Goal: Task Accomplishment & Management: Use online tool/utility

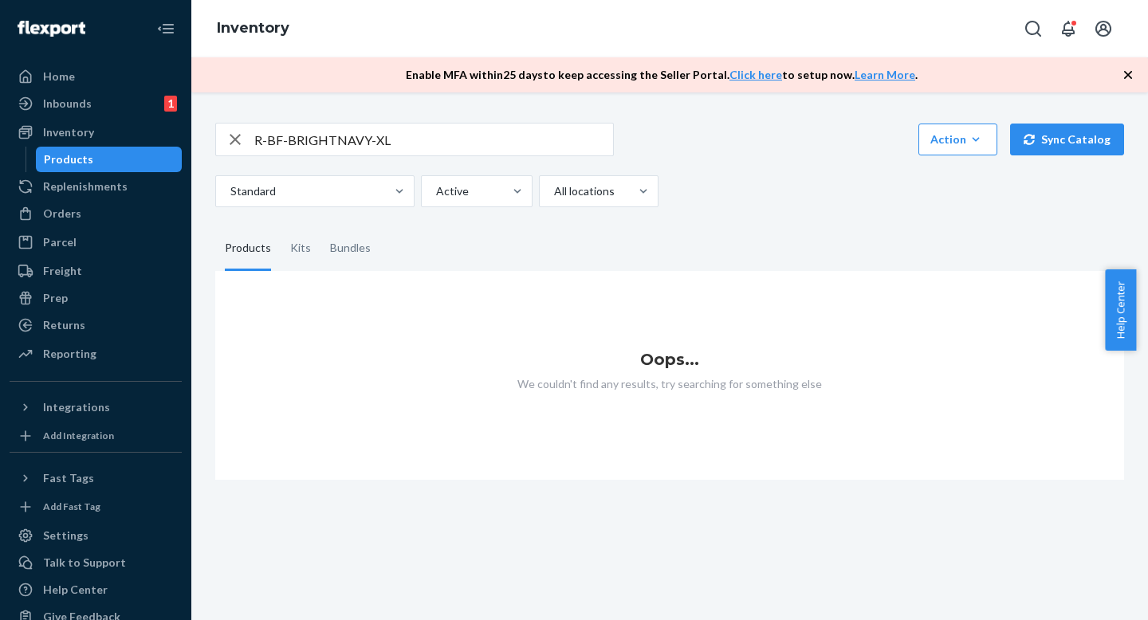
click at [423, 147] on input "R-BF-BRIGHTNAVY-XL" at bounding box center [433, 140] width 359 height 32
click at [720, 137] on div "R-BF-BRIGHTNAVY-XL Action Create product Create kit or bundle Bulk create produ…" at bounding box center [669, 139] width 909 height 33
click at [403, 128] on input "R-BF-BRIGHTNAVY-XL" at bounding box center [433, 140] width 359 height 32
click at [402, 132] on input "R-BF-BRIGHTNAVY-XL" at bounding box center [433, 140] width 359 height 32
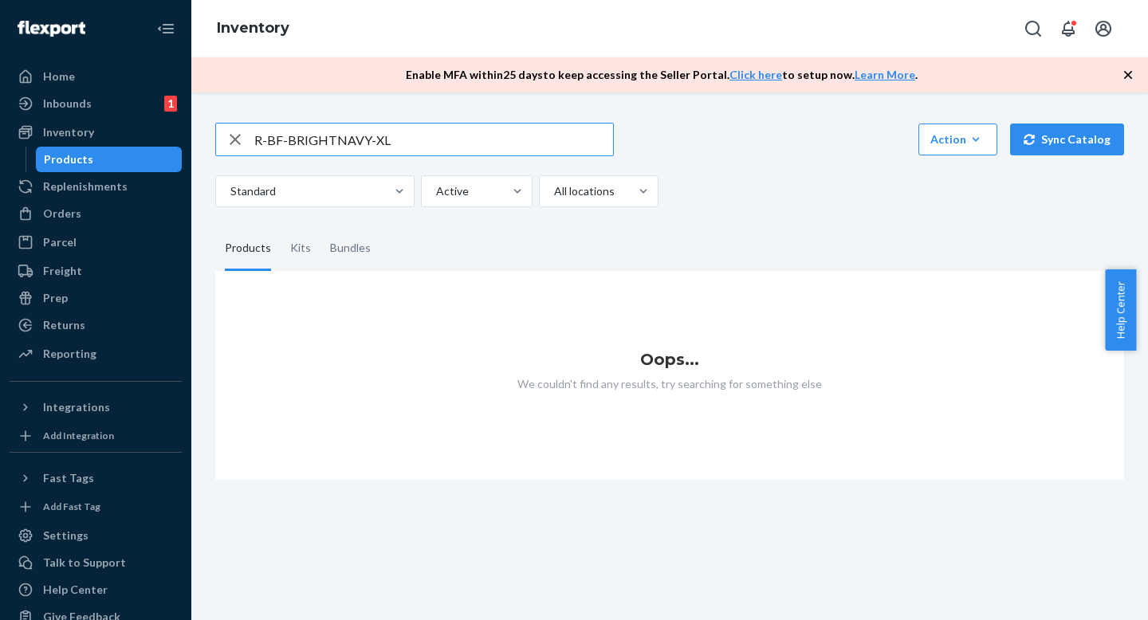
paste input "B-HUNTER-M"
click at [426, 144] on input "R-BB-HUNTER-M" at bounding box center [433, 140] width 359 height 32
click at [443, 125] on input "R-BB-HUNTER-M" at bounding box center [433, 140] width 359 height 32
click at [438, 137] on input "R-BB-HUNTER-M" at bounding box center [433, 140] width 359 height 32
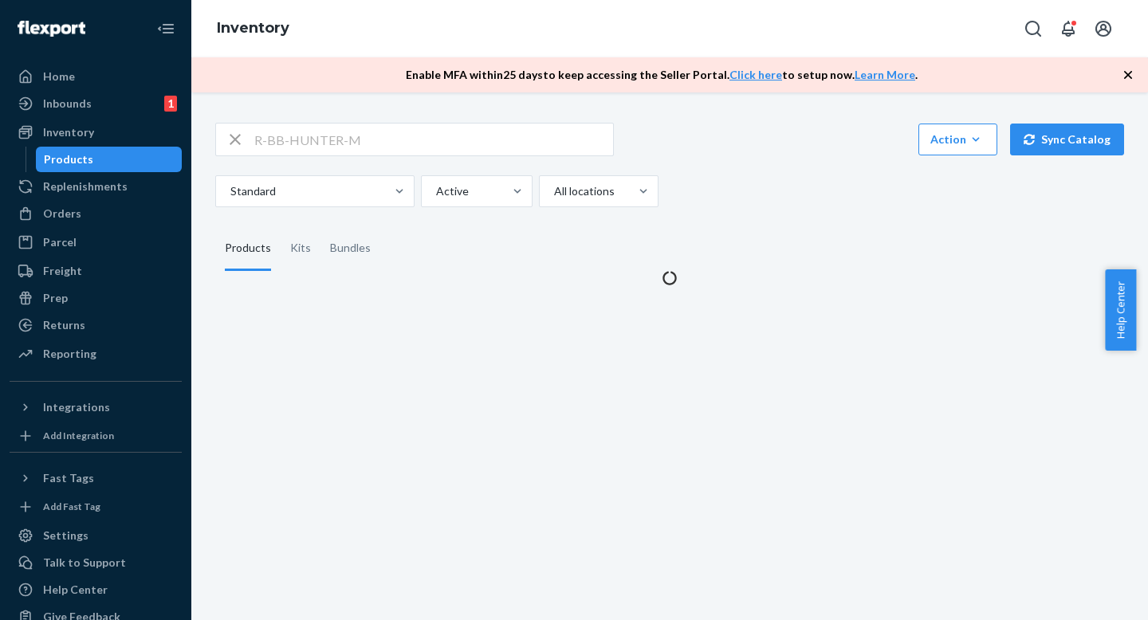
click at [714, 181] on div "Standard Active All locations" at bounding box center [663, 191] width 897 height 32
click at [714, 153] on div "R-BB-HUNTER-M Action Create product Create kit or bundle Bulk create products B…" at bounding box center [669, 139] width 909 height 33
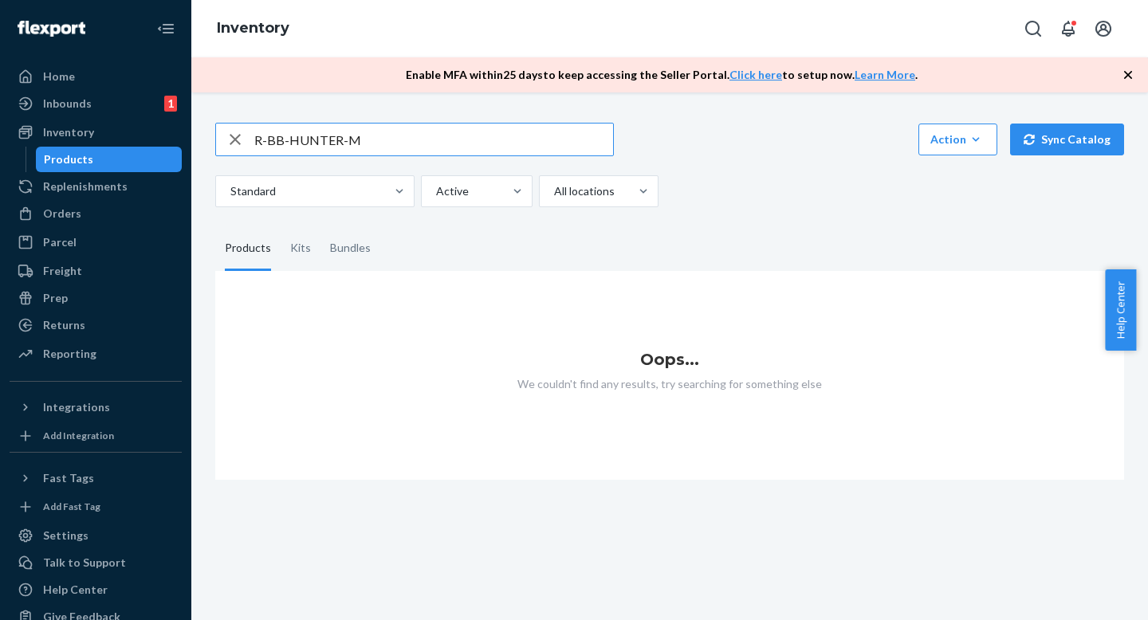
click at [376, 138] on input "R-BB-HUNTER-M" at bounding box center [433, 140] width 359 height 32
paste input "AS2-DARKGRAY"
click at [420, 134] on input "AS2-DARKGRAY-M" at bounding box center [433, 140] width 359 height 32
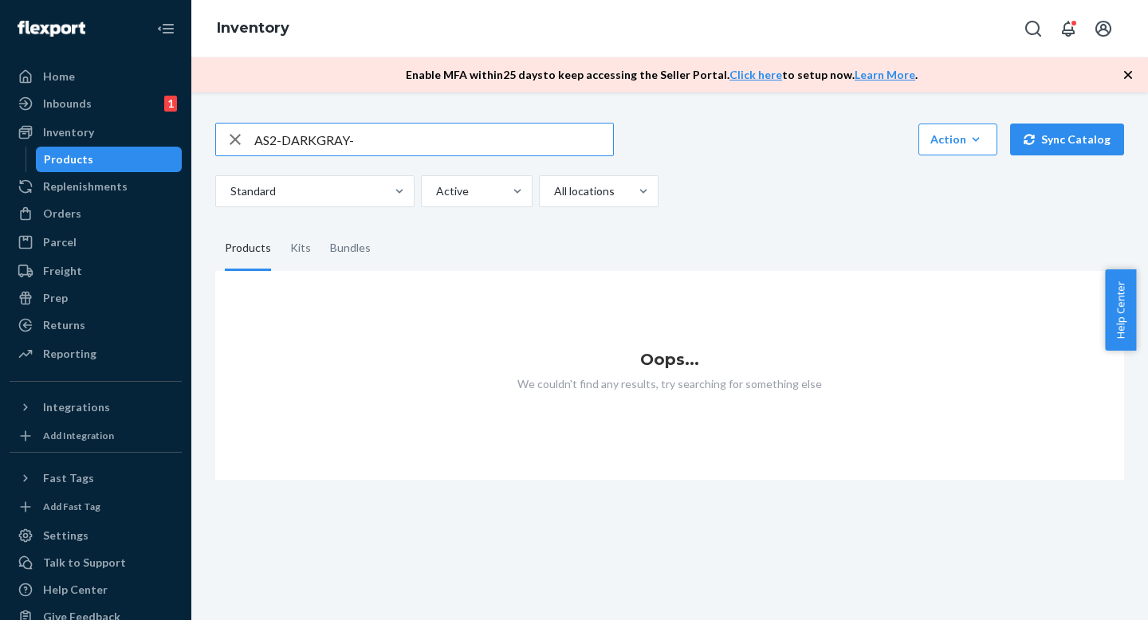
type input "AS2-DARKGRAY-M"
drag, startPoint x: 792, startPoint y: 244, endPoint x: 784, endPoint y: 228, distance: 17.8
click at [791, 239] on fieldset "Products Kits Bundles" at bounding box center [669, 248] width 909 height 45
drag, startPoint x: 704, startPoint y: 238, endPoint x: 706, endPoint y: 209, distance: 28.8
click at [705, 238] on fieldset "Products Kits Bundles" at bounding box center [669, 248] width 909 height 45
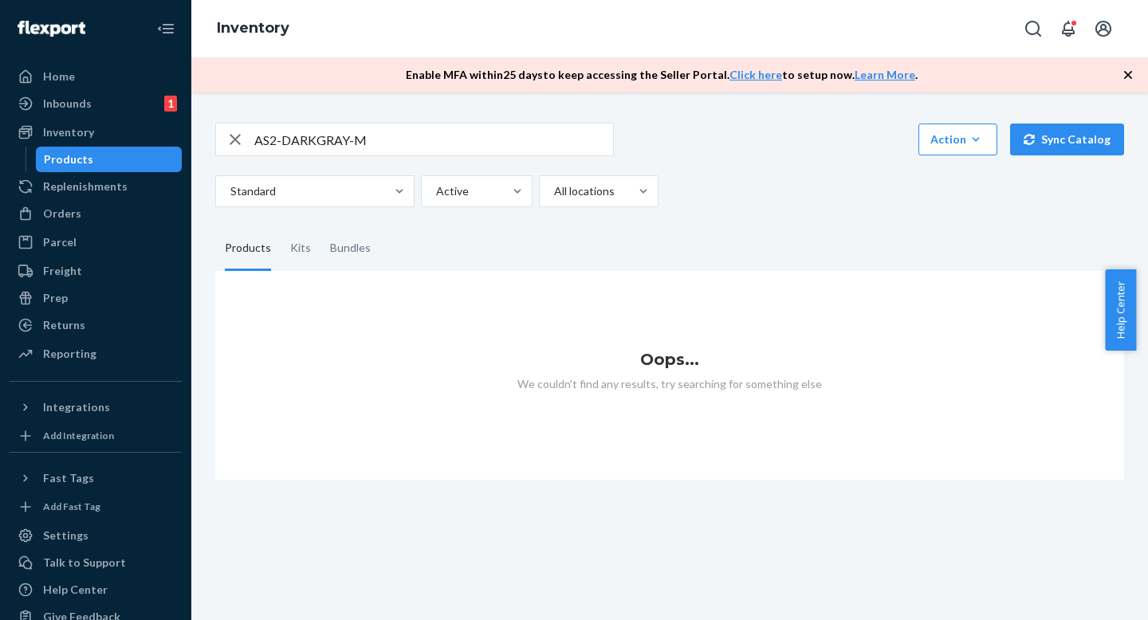
drag, startPoint x: 706, startPoint y: 209, endPoint x: 711, endPoint y: 219, distance: 11.4
click at [707, 212] on div "AS2-DARKGRAY-M Action Create product Create kit or bundle Bulk create products …" at bounding box center [669, 292] width 933 height 376
click at [711, 219] on div "AS2-DARKGRAY-M Action Create product Create kit or bundle Bulk create products …" at bounding box center [669, 292] width 933 height 376
click at [502, 129] on input "AS2-DARKGRAY-M" at bounding box center [433, 140] width 359 height 32
click at [506, 140] on input "AS2-DARKGRAY-M" at bounding box center [433, 140] width 359 height 32
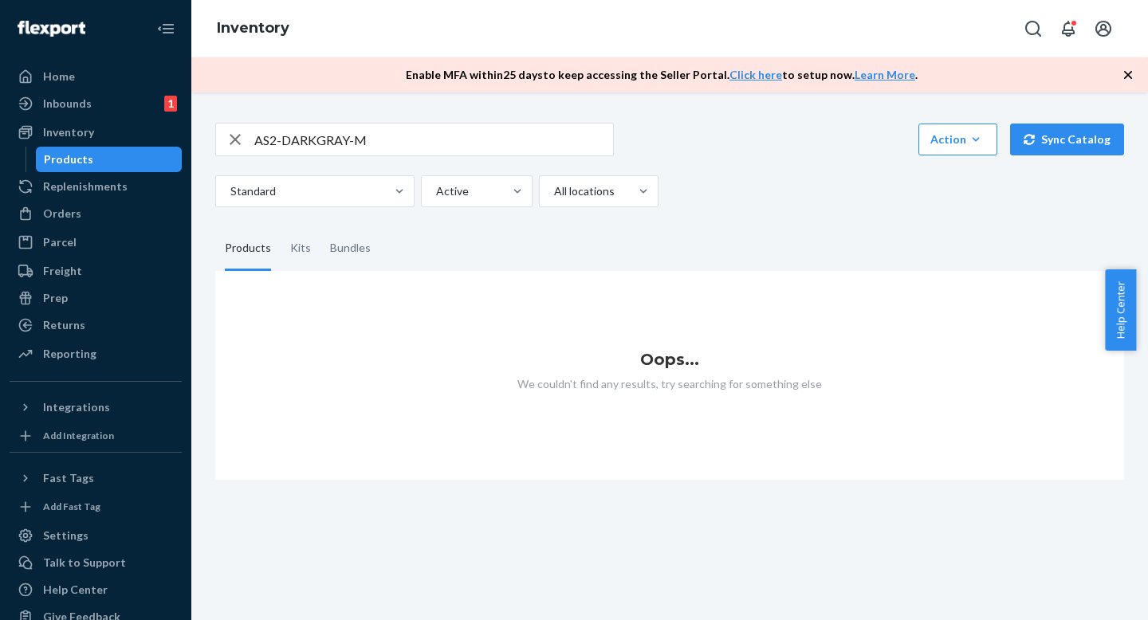
click at [418, 145] on input "AS2-DARKGRAY-M" at bounding box center [433, 140] width 359 height 32
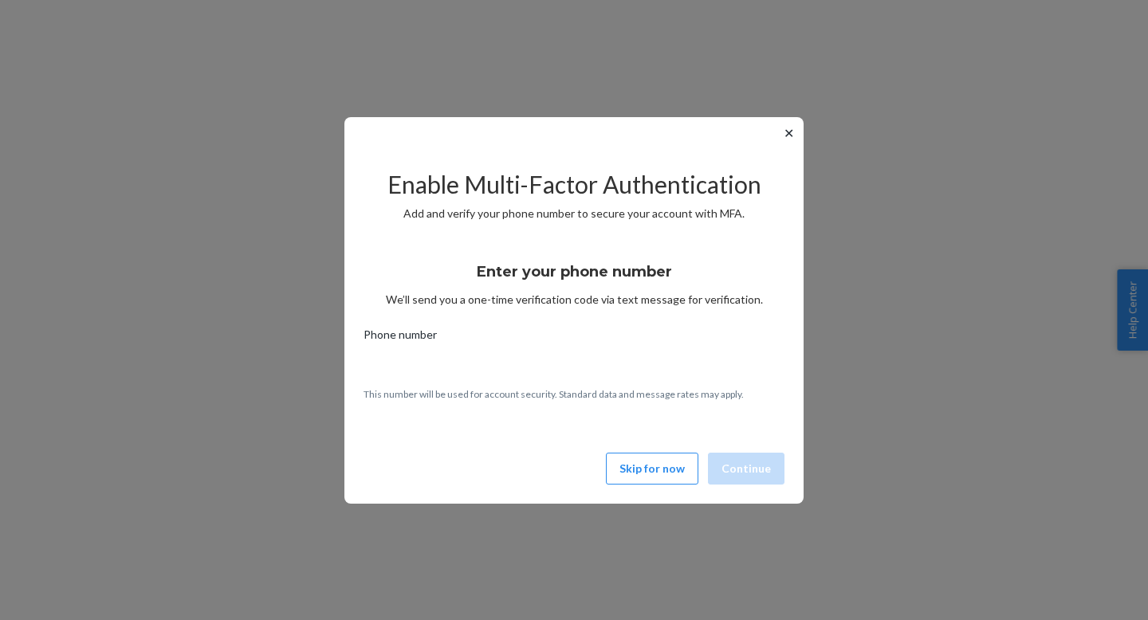
click at [795, 133] on button "✕" at bounding box center [789, 133] width 17 height 19
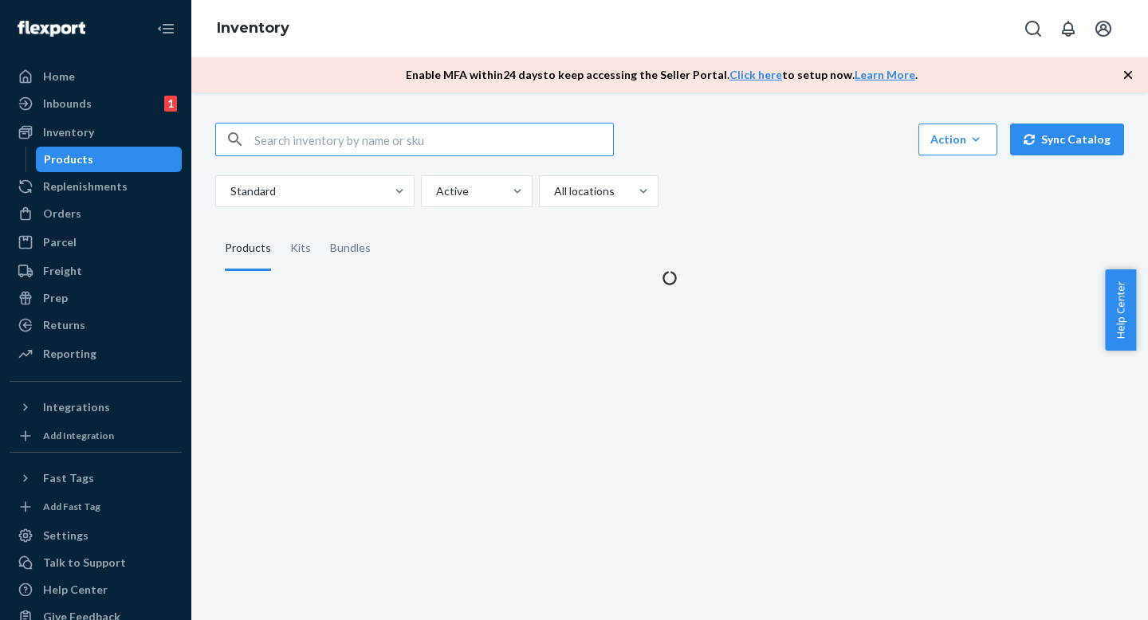
click at [356, 138] on input "text" at bounding box center [433, 140] width 359 height 32
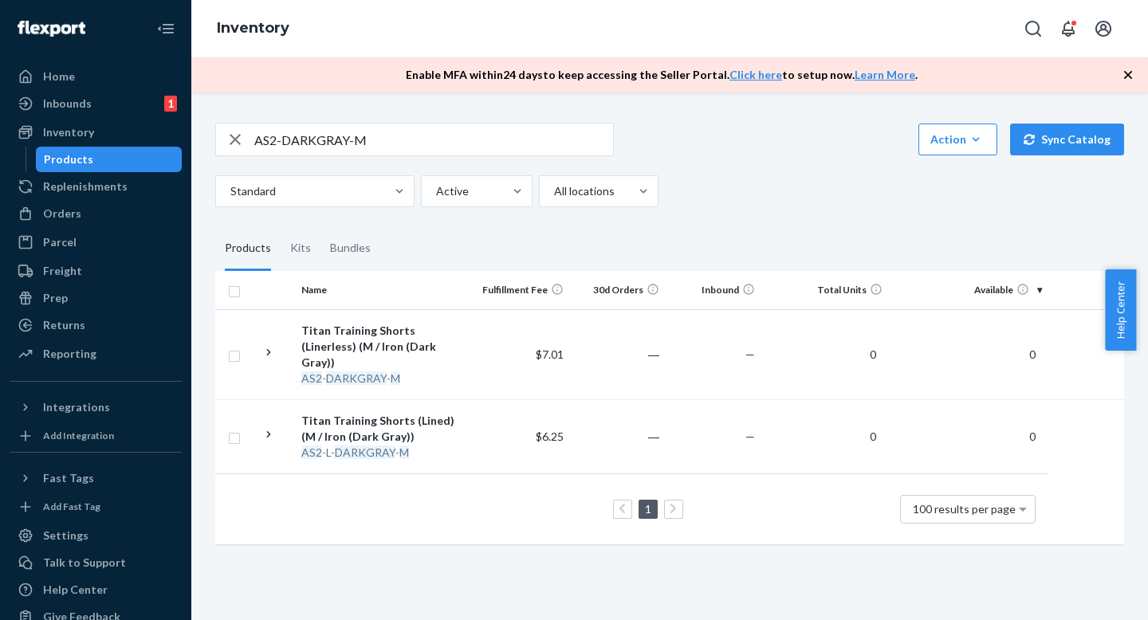
drag, startPoint x: 861, startPoint y: 238, endPoint x: 845, endPoint y: 208, distance: 34.2
click at [858, 232] on fieldset "Products Kits Bundles" at bounding box center [669, 248] width 909 height 45
click at [845, 208] on div "AS2-DARKGRAY-M Action Create product Create kit or bundle Bulk create products …" at bounding box center [669, 332] width 933 height 457
click at [849, 221] on div "AS2-DARKGRAY-M Action Create product Create kit or bundle Bulk create products …" at bounding box center [669, 332] width 933 height 457
drag, startPoint x: 763, startPoint y: 228, endPoint x: 757, endPoint y: 187, distance: 42.0
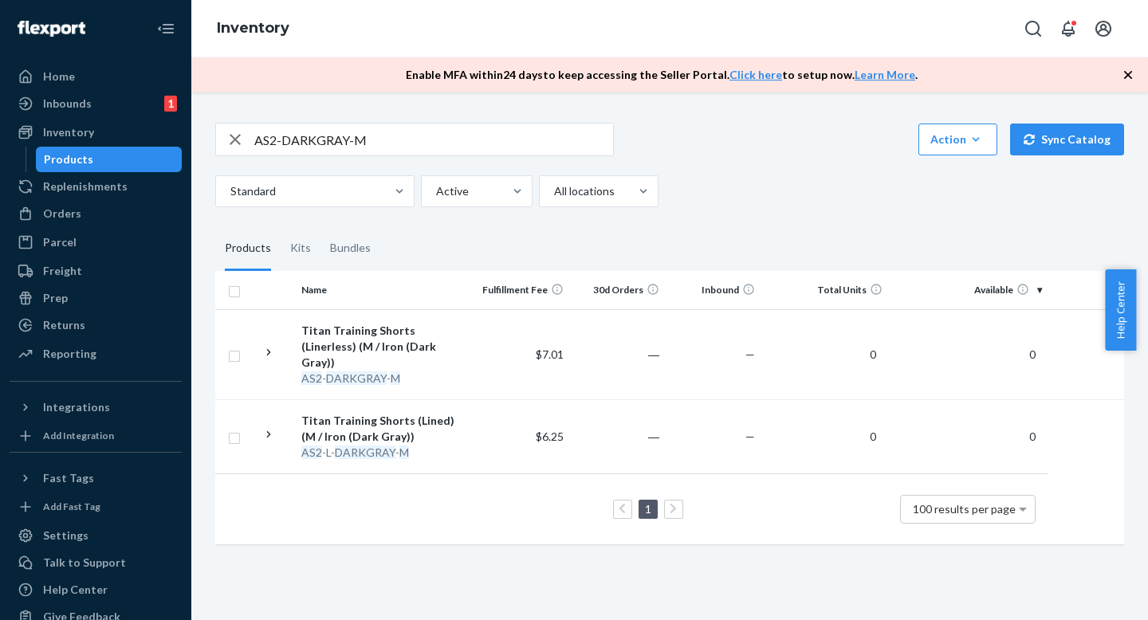
click at [762, 223] on div "AS2-DARKGRAY-M Action Create product Create kit or bundle Bulk create products …" at bounding box center [669, 332] width 933 height 457
click at [757, 187] on div "Standard Active All locations" at bounding box center [663, 191] width 897 height 32
click at [464, 129] on input "AS2-DARKGRAY-M" at bounding box center [433, 140] width 359 height 32
drag, startPoint x: 798, startPoint y: 238, endPoint x: 798, endPoint y: 229, distance: 8.8
click at [798, 226] on fieldset "Products Kits Bundles" at bounding box center [669, 248] width 909 height 45
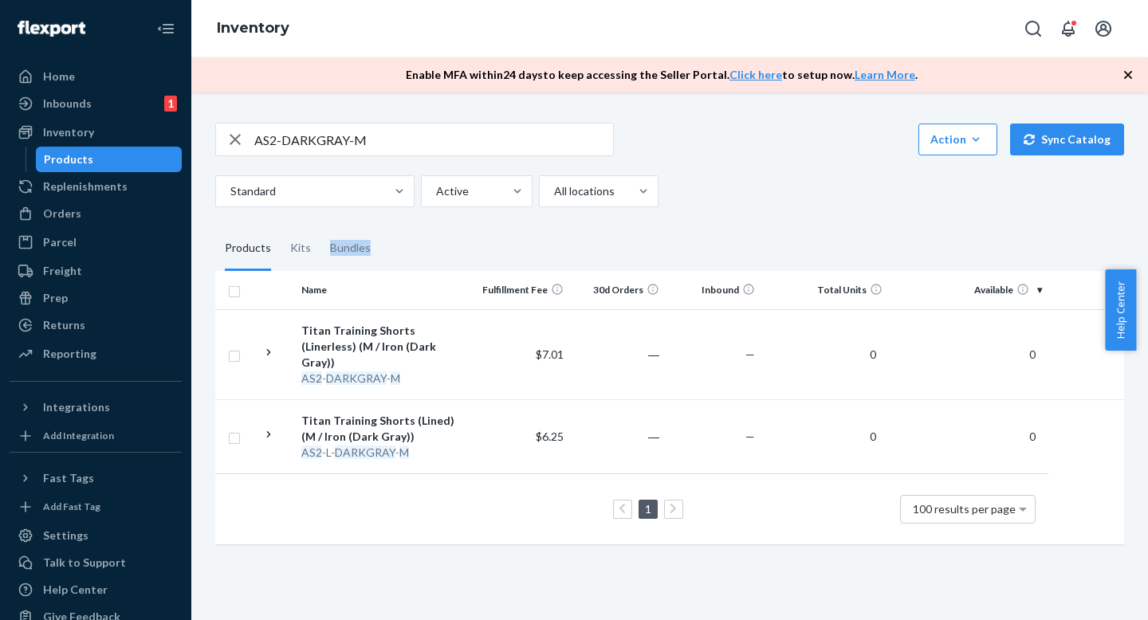
click at [798, 229] on fieldset "Products Kits Bundles" at bounding box center [669, 248] width 909 height 45
click at [410, 143] on input "AS2-DARKGRAY-M" at bounding box center [433, 140] width 359 height 32
drag, startPoint x: 770, startPoint y: 226, endPoint x: 770, endPoint y: 238, distance: 12.8
click at [770, 228] on div "AS2-DARKGRAY-M Action Create product Create kit or bundle Bulk create products …" at bounding box center [669, 332] width 933 height 457
drag, startPoint x: 770, startPoint y: 238, endPoint x: 770, endPoint y: 223, distance: 16.0
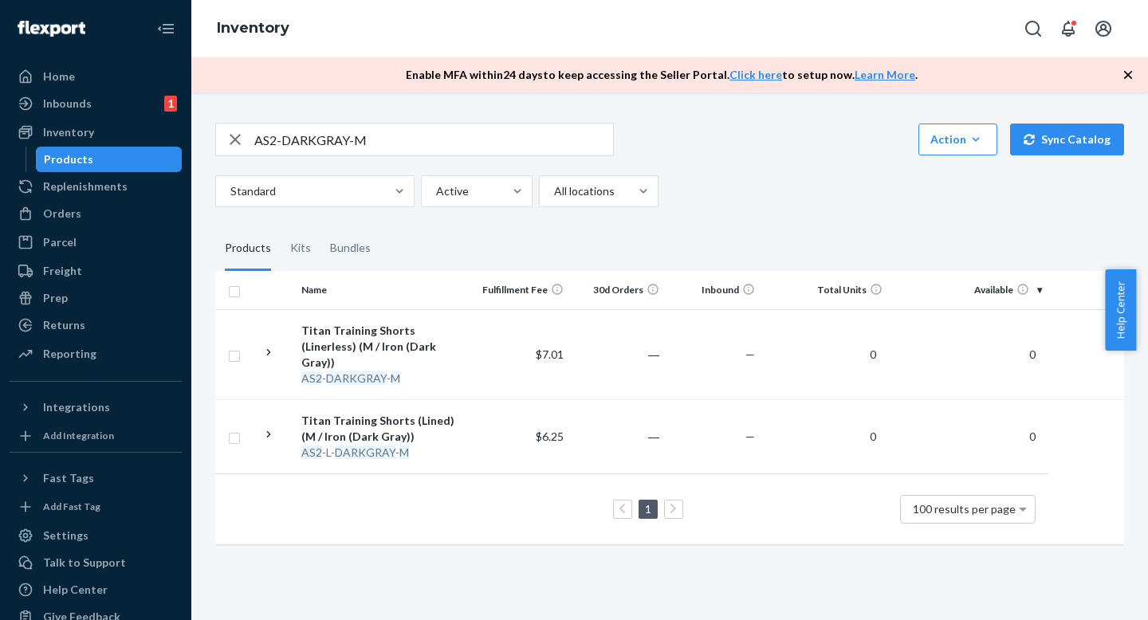
click at [770, 237] on fieldset "Products Kits Bundles" at bounding box center [669, 248] width 909 height 45
click at [770, 223] on div "AS2-DARKGRAY-M Action Create product Create kit or bundle Bulk create products …" at bounding box center [669, 332] width 933 height 457
click at [767, 198] on div "Standard Active All locations" at bounding box center [663, 191] width 897 height 32
click at [767, 212] on div "AS2-DARKGRAY-M Action Create product Create kit or bundle Bulk create products …" at bounding box center [669, 332] width 933 height 457
drag, startPoint x: 775, startPoint y: 223, endPoint x: 774, endPoint y: 199, distance: 24.0
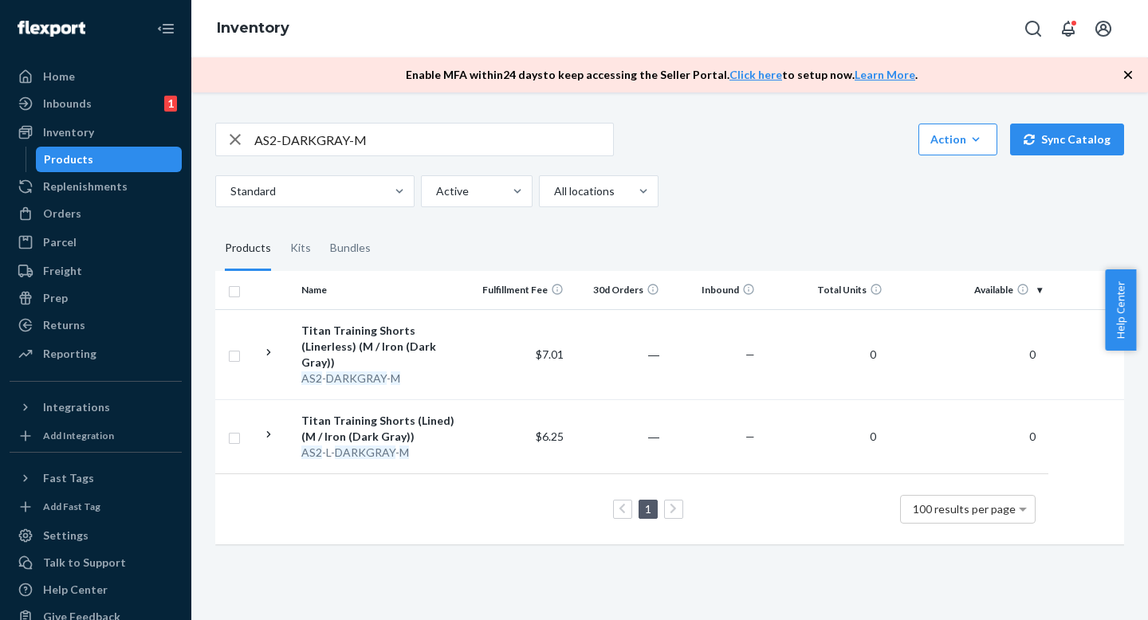
click at [775, 221] on div "AS2-DARKGRAY-M Action Create product Create kit or bundle Bulk create products …" at bounding box center [669, 332] width 933 height 457
click at [774, 199] on div "Standard Active All locations" at bounding box center [663, 191] width 897 height 32
click at [510, 146] on input "AS2-DARKGRAY-M" at bounding box center [433, 140] width 359 height 32
drag, startPoint x: 710, startPoint y: 199, endPoint x: 709, endPoint y: 178, distance: 20.8
click at [709, 178] on div "Standard Active All locations" at bounding box center [663, 191] width 897 height 32
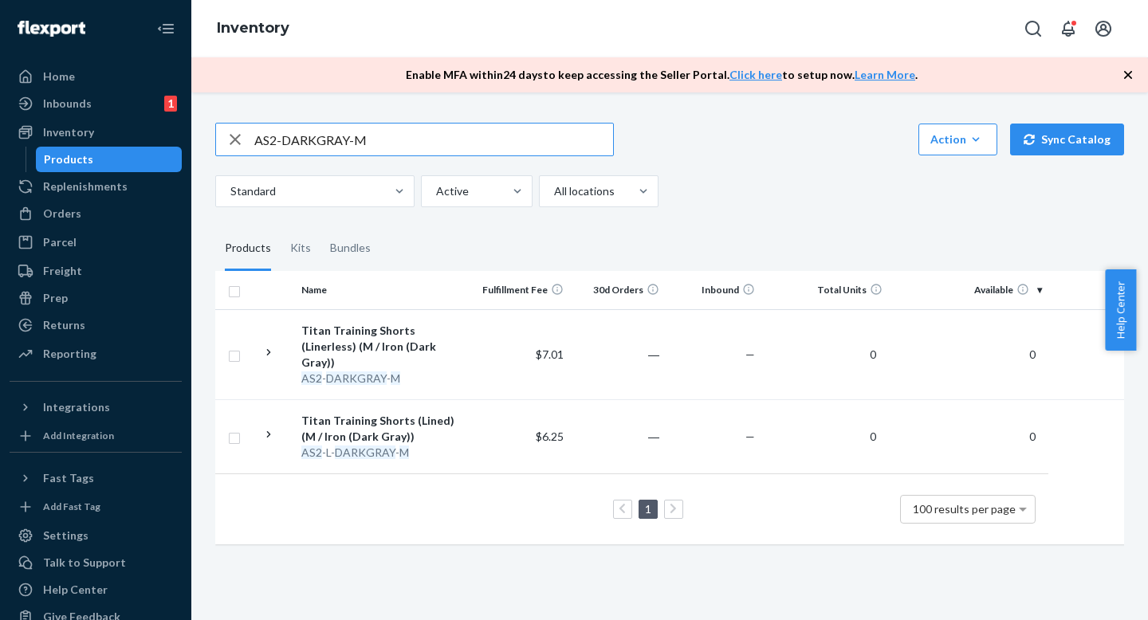
click at [427, 140] on input "AS2-DARKGRAY-M" at bounding box center [433, 140] width 359 height 32
drag, startPoint x: 774, startPoint y: 265, endPoint x: 778, endPoint y: 232, distance: 32.9
click at [774, 263] on fieldset "Products Kits Bundles" at bounding box center [669, 248] width 909 height 45
click at [778, 232] on fieldset "Products Kits Bundles" at bounding box center [669, 248] width 909 height 45
click at [468, 147] on input "AS2-DARKGRAY-M" at bounding box center [433, 140] width 359 height 32
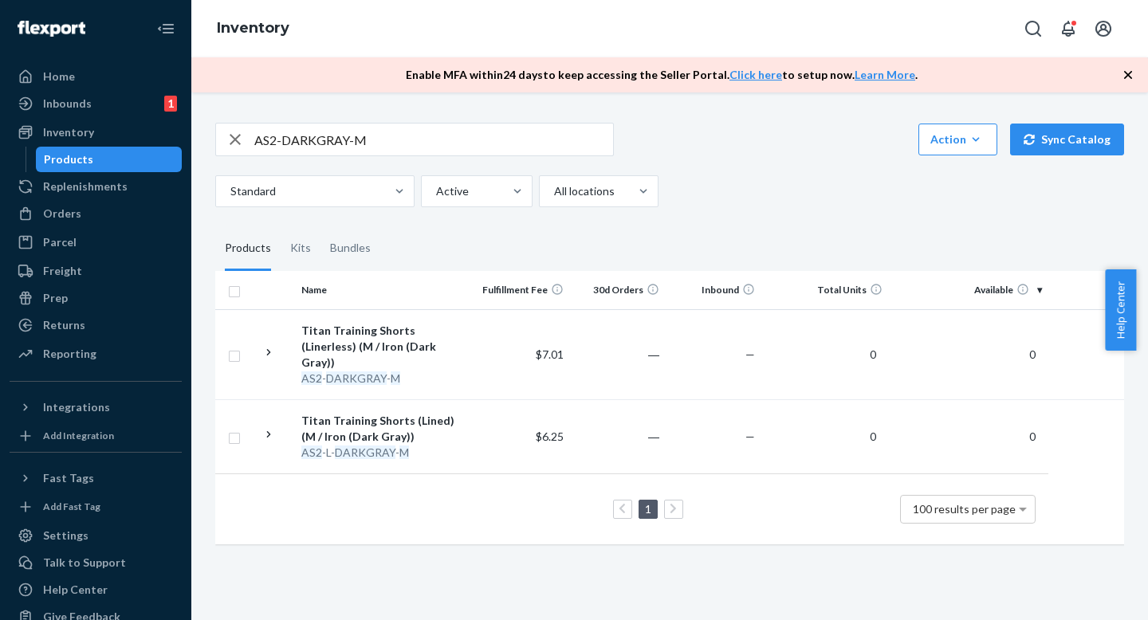
click at [723, 230] on fieldset "Products Kits Bundles" at bounding box center [669, 248] width 909 height 45
click at [723, 236] on fieldset "Products Kits Bundles" at bounding box center [669, 248] width 909 height 45
click at [515, 126] on input "AS2-DARKGRAY-M" at bounding box center [433, 140] width 359 height 32
click at [514, 144] on input "AS2-DARKGRAY-M" at bounding box center [433, 140] width 359 height 32
click at [750, 238] on fieldset "Products Kits Bundles" at bounding box center [669, 248] width 909 height 45
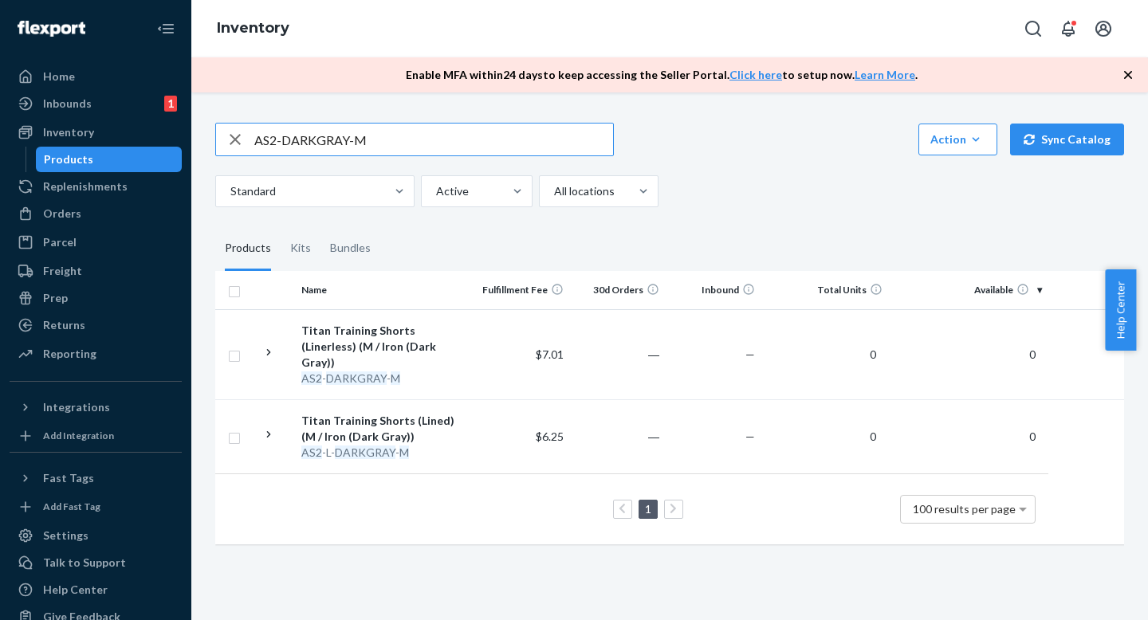
click at [750, 231] on fieldset "Products Kits Bundles" at bounding box center [669, 248] width 909 height 45
click at [497, 128] on input "AS2-DARKGRAY-M" at bounding box center [433, 140] width 359 height 32
click at [782, 192] on div "Standard Active All locations" at bounding box center [663, 191] width 897 height 32
click at [782, 165] on div "AS2-DARKGRAY-M Action Create product Create kit or bundle Bulk create products …" at bounding box center [669, 165] width 909 height 85
click at [456, 139] on input "AS2-DARKGRAY-M" at bounding box center [433, 140] width 359 height 32
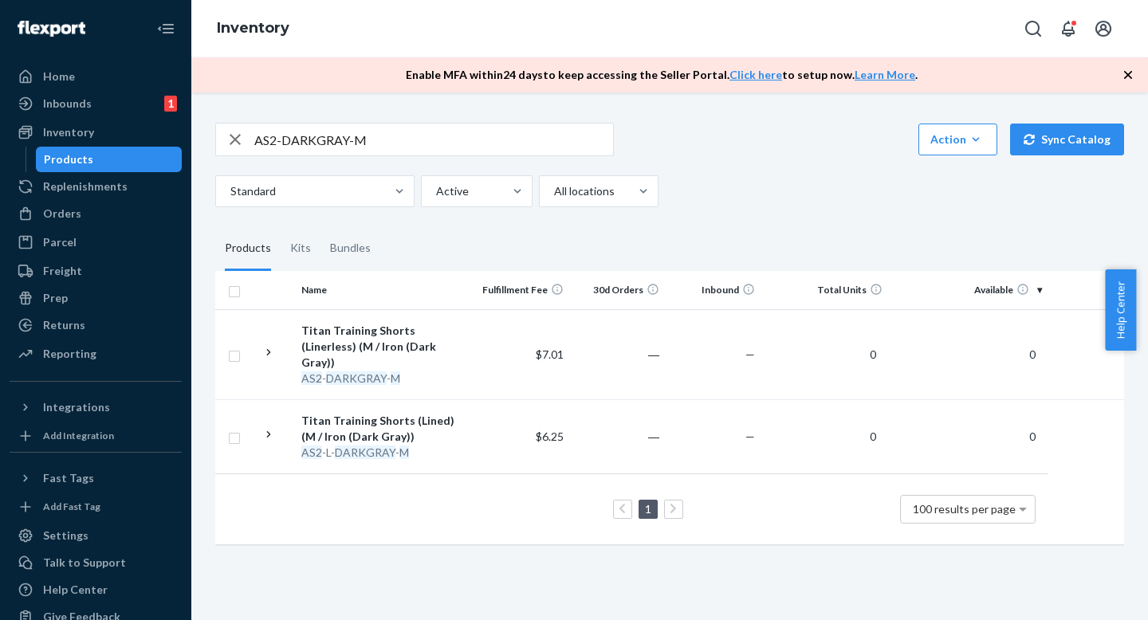
click at [564, 248] on fieldset "Products Kits Bundles" at bounding box center [669, 248] width 909 height 45
click at [561, 235] on fieldset "Products Kits Bundles" at bounding box center [669, 248] width 909 height 45
click at [561, 234] on fieldset "Products Kits Bundles" at bounding box center [669, 248] width 909 height 45
click at [447, 136] on input "AS2-DARKGRAY-M" at bounding box center [433, 140] width 359 height 32
click at [733, 221] on div "AS2-DARKGRAY-M Action Create product Create kit or bundle Bulk create products …" at bounding box center [669, 332] width 933 height 457
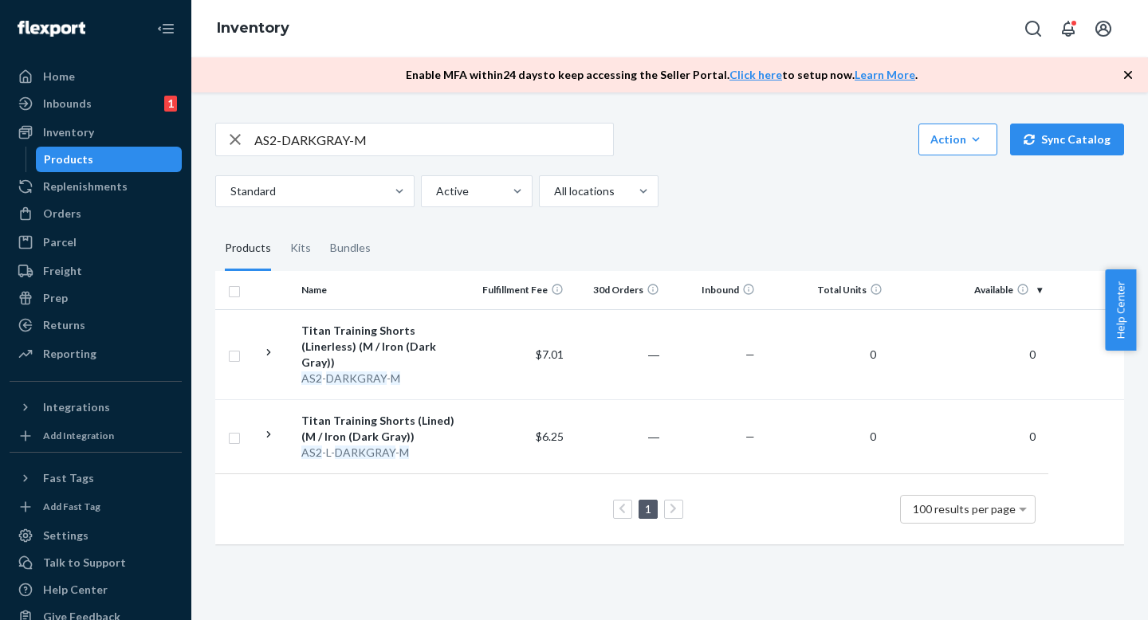
click at [732, 242] on fieldset "Products Kits Bundles" at bounding box center [669, 248] width 909 height 45
click at [732, 238] on fieldset "Products Kits Bundles" at bounding box center [669, 248] width 909 height 45
click at [450, 144] on input "AS2-DARKGRAY-M" at bounding box center [433, 140] width 359 height 32
click at [679, 229] on fieldset "Products Kits Bundles" at bounding box center [669, 248] width 909 height 45
click at [679, 246] on fieldset "Products Kits Bundles" at bounding box center [669, 248] width 909 height 45
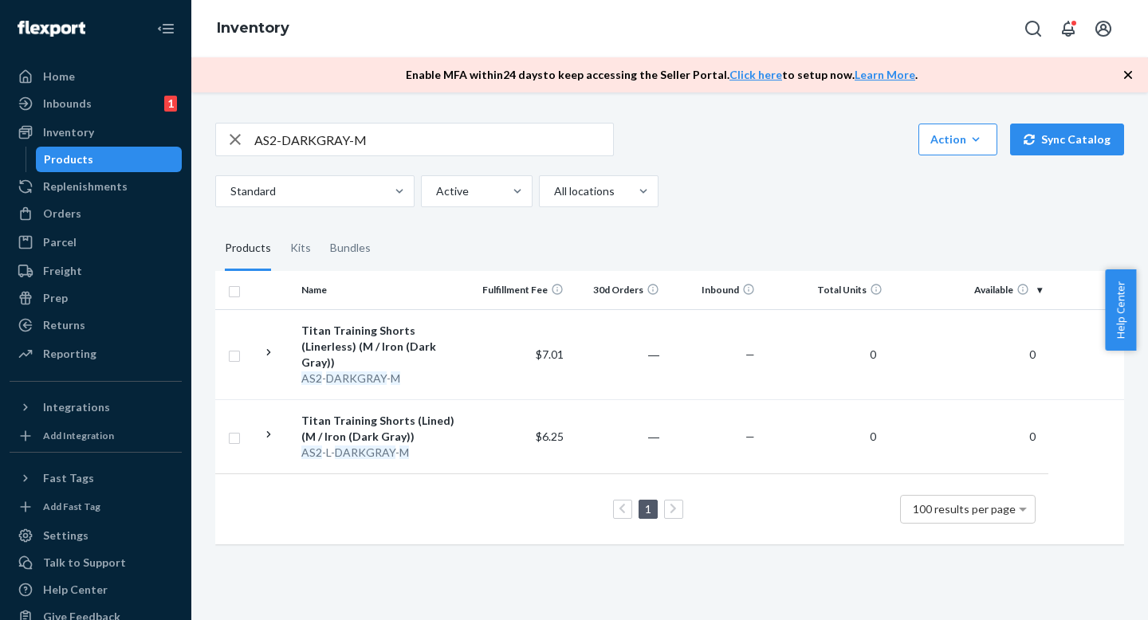
click at [451, 140] on input "AS2-DARKGRAY-M" at bounding box center [433, 140] width 359 height 32
click at [724, 245] on fieldset "Products Kits Bundles" at bounding box center [669, 248] width 909 height 45
click at [723, 214] on div "AS2-DARKGRAY-M Action Create product Create kit or bundle Bulk create products …" at bounding box center [669, 332] width 933 height 457
click at [463, 148] on input "AS2-DARKGRAY-M" at bounding box center [433, 140] width 359 height 32
drag, startPoint x: 792, startPoint y: 232, endPoint x: 792, endPoint y: 248, distance: 16.0
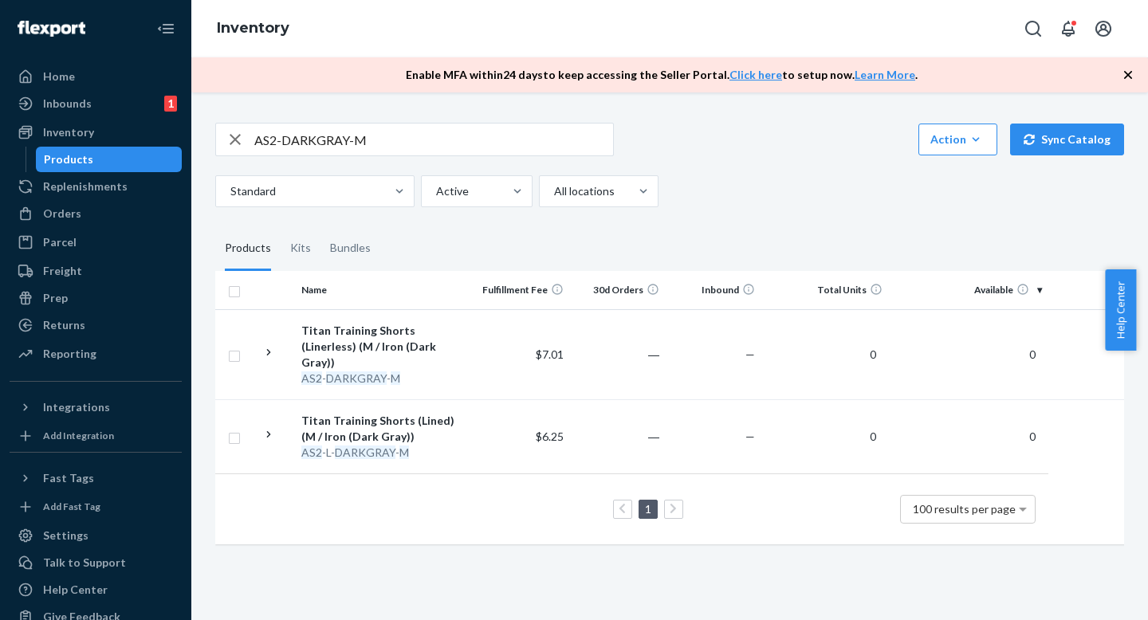
click at [792, 234] on fieldset "Products Kits Bundles" at bounding box center [669, 248] width 909 height 45
click at [792, 248] on fieldset "Products Kits Bundles" at bounding box center [669, 248] width 909 height 45
click at [415, 140] on input "AS2-DARKGRAY-M" at bounding box center [433, 140] width 359 height 32
drag, startPoint x: 768, startPoint y: 221, endPoint x: 768, endPoint y: 207, distance: 13.6
click at [768, 220] on div "AS2-DARKGRAY-M Action Create product Create kit or bundle Bulk create products …" at bounding box center [669, 332] width 933 height 457
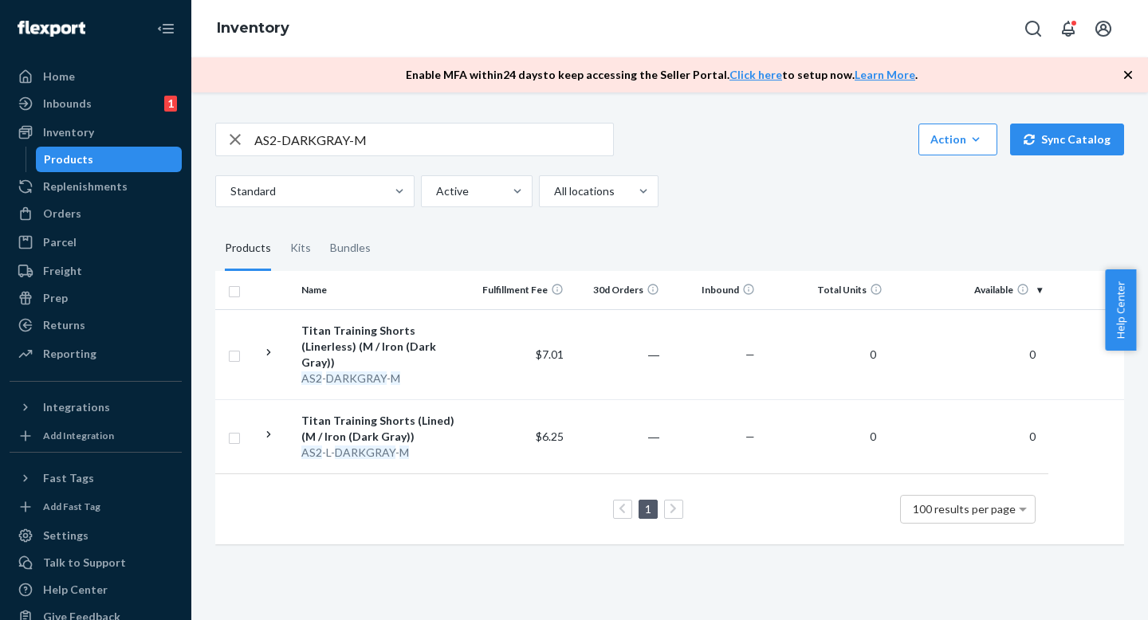
click at [768, 203] on div "Standard Active All locations" at bounding box center [663, 191] width 897 height 32
click at [672, 247] on fieldset "Products Kits Bundles" at bounding box center [669, 248] width 909 height 45
click at [672, 223] on div "AS2-DARKGRAY-M Action Create product Create kit or bundle Bulk create products …" at bounding box center [669, 332] width 933 height 457
click at [520, 139] on input "AS2-DARKGRAY-M" at bounding box center [433, 140] width 359 height 32
drag, startPoint x: 720, startPoint y: 236, endPoint x: 720, endPoint y: 252, distance: 16.0
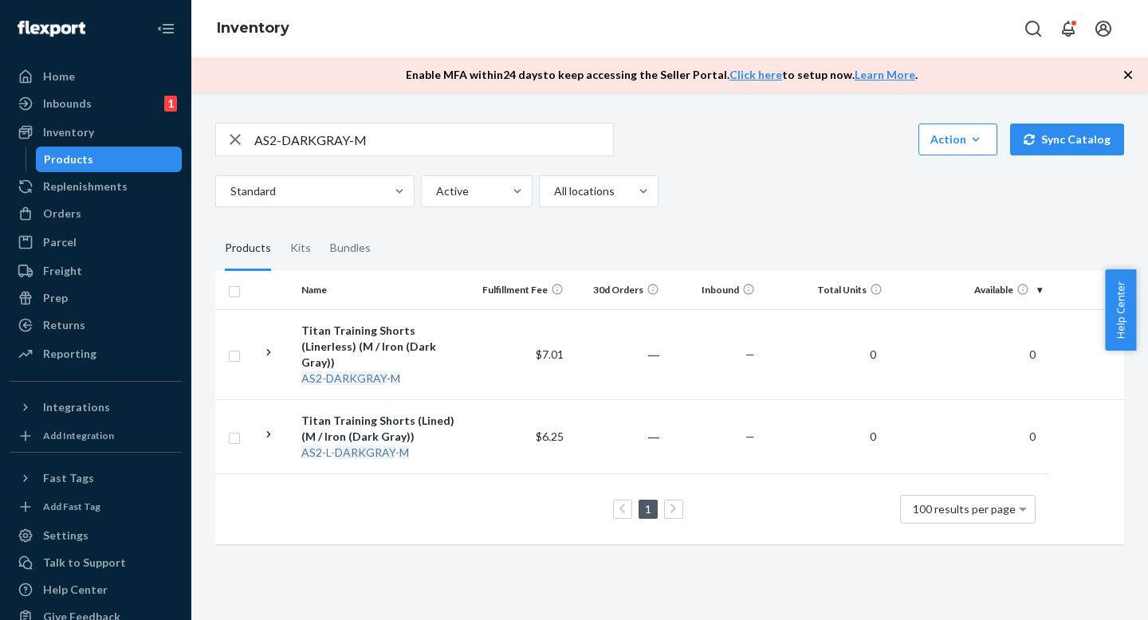
click at [720, 238] on fieldset "Products Kits Bundles" at bounding box center [669, 248] width 909 height 45
click at [720, 254] on fieldset "Products Kits Bundles" at bounding box center [669, 248] width 909 height 45
click at [440, 140] on input "AS2-DARKGRAY-M" at bounding box center [433, 140] width 359 height 32
click at [717, 238] on fieldset "Products Kits Bundles" at bounding box center [669, 248] width 909 height 45
click at [717, 249] on fieldset "Products Kits Bundles" at bounding box center [669, 248] width 909 height 45
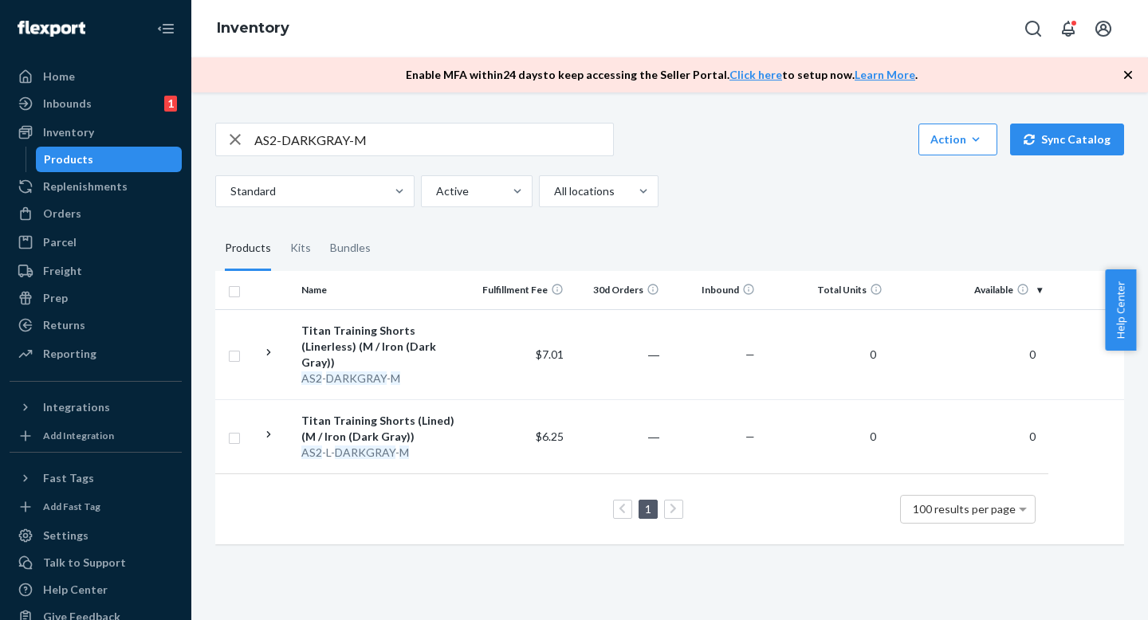
click at [477, 121] on div "AS2-DARKGRAY-M Action Create product Create kit or bundle Bulk create products …" at bounding box center [669, 332] width 933 height 457
click at [476, 133] on input "AS2-DARKGRAY-M" at bounding box center [433, 140] width 359 height 32
click at [740, 212] on div "AS2-DARKGRAY-M Action Create product Create kit or bundle Bulk create products …" at bounding box center [669, 332] width 933 height 457
click at [739, 232] on fieldset "Products Kits Bundles" at bounding box center [669, 248] width 909 height 45
click at [510, 132] on input "AS2-DARKGRAY-M" at bounding box center [433, 140] width 359 height 32
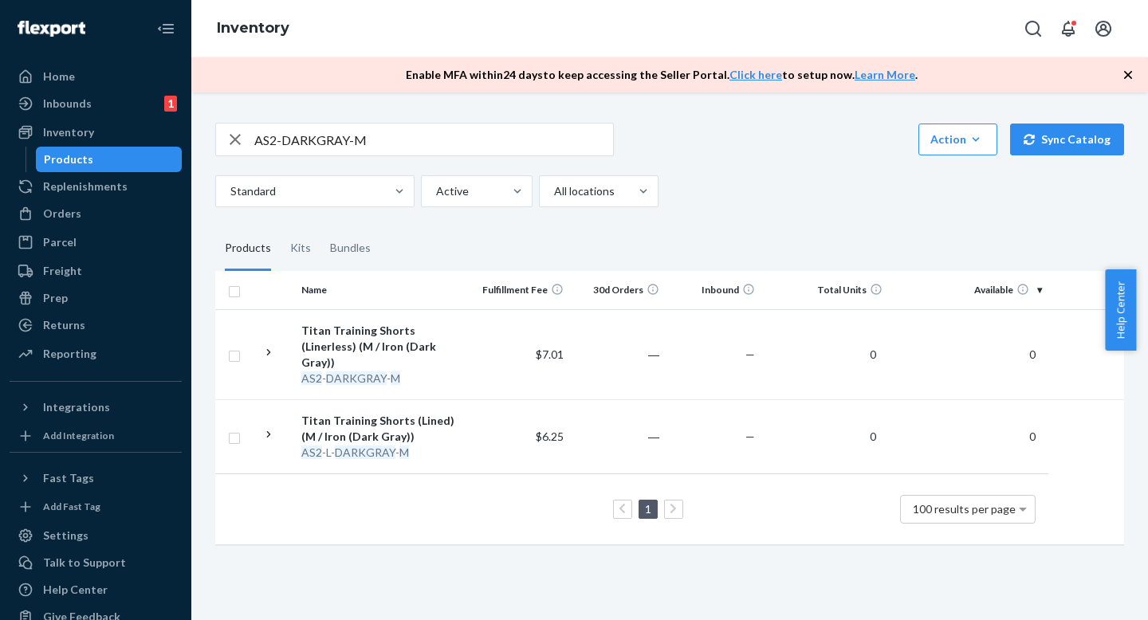
drag, startPoint x: 779, startPoint y: 233, endPoint x: 779, endPoint y: 254, distance: 21.5
click at [779, 233] on fieldset "Products Kits Bundles" at bounding box center [669, 248] width 909 height 45
click at [779, 254] on fieldset "Products Kits Bundles" at bounding box center [669, 248] width 909 height 45
click at [779, 242] on fieldset "Products Kits Bundles" at bounding box center [669, 248] width 909 height 45
click at [479, 138] on input "AS2-DARKGRAY-M" at bounding box center [433, 140] width 359 height 32
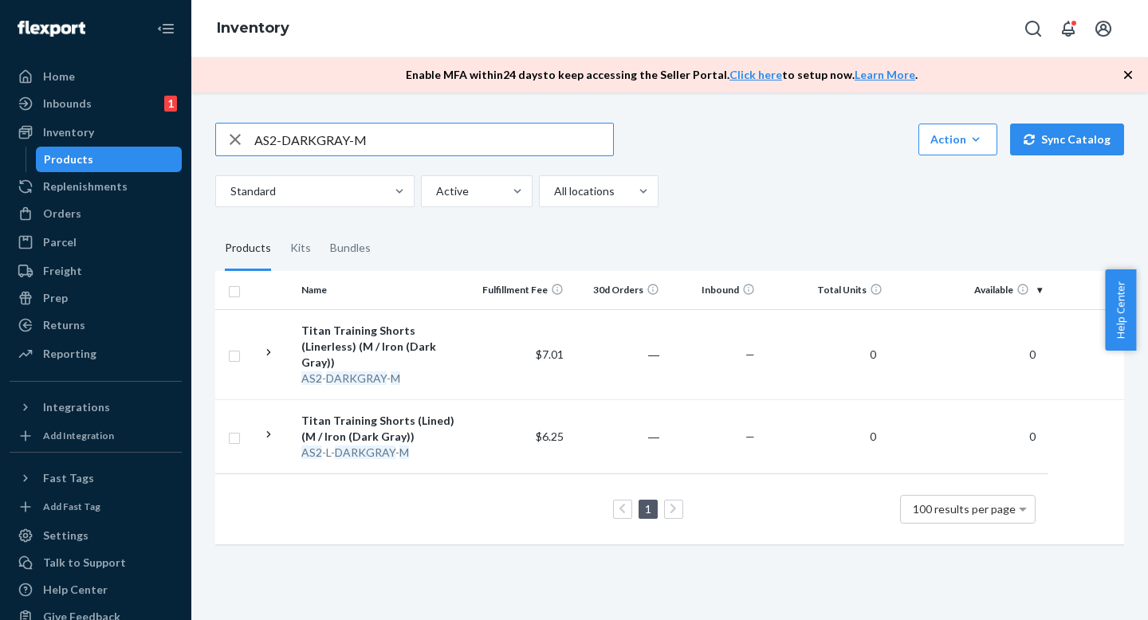
drag, startPoint x: 716, startPoint y: 242, endPoint x: 712, endPoint y: 223, distance: 18.8
click at [715, 240] on fieldset "Products Kits Bundles" at bounding box center [669, 248] width 909 height 45
click at [712, 223] on div "AS2-DARKGRAY-M Action Create product Create kit or bundle Bulk create products …" at bounding box center [669, 332] width 933 height 457
click at [712, 226] on fieldset "Products Kits Bundles" at bounding box center [669, 248] width 909 height 45
click at [404, 139] on input "AS2-DARKGRAY-M" at bounding box center [433, 140] width 359 height 32
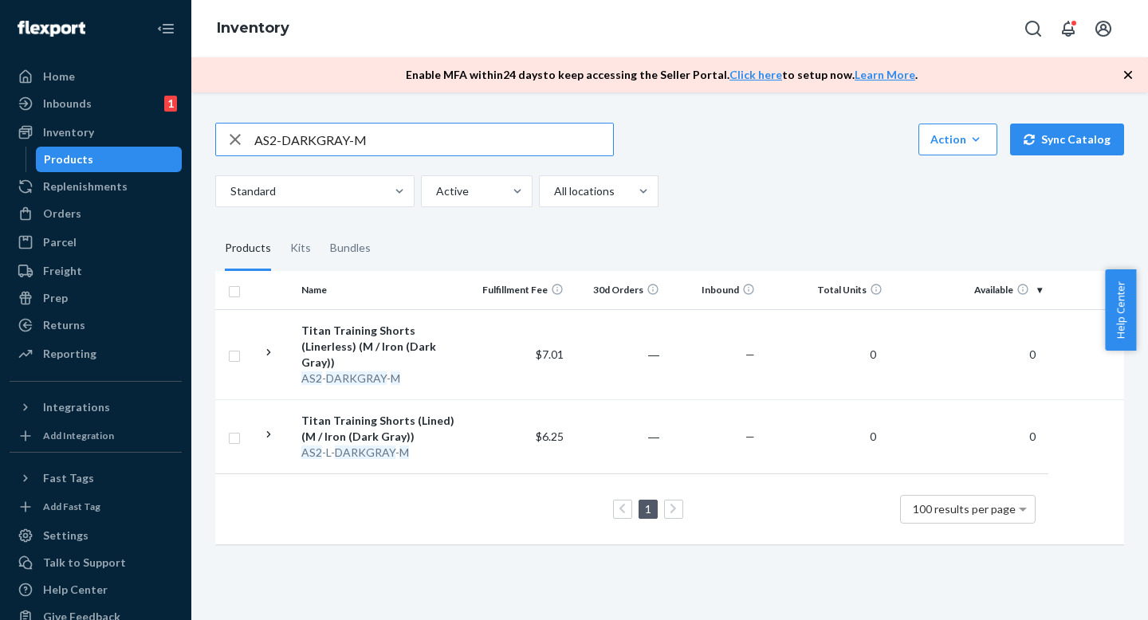
click at [824, 249] on fieldset "Products Kits Bundles" at bounding box center [669, 248] width 909 height 45
click at [824, 232] on fieldset "Products Kits Bundles" at bounding box center [669, 248] width 909 height 45
click at [398, 136] on input "AS2-DARKGRAY-M" at bounding box center [433, 140] width 359 height 32
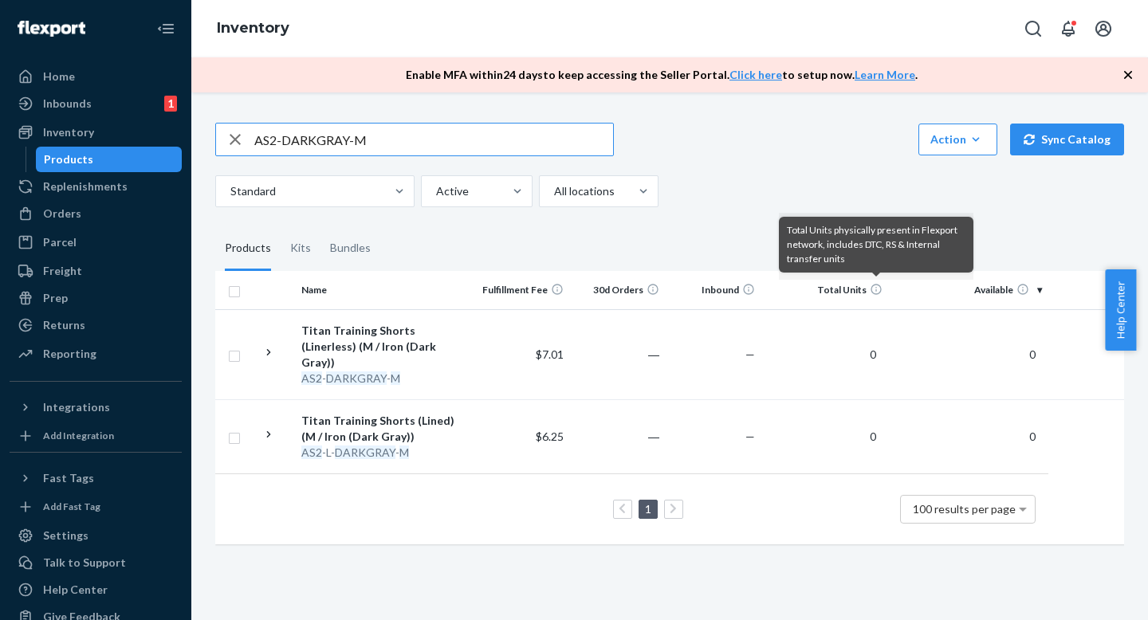
click at [708, 250] on fieldset "Products Kits Bundles" at bounding box center [669, 248] width 909 height 45
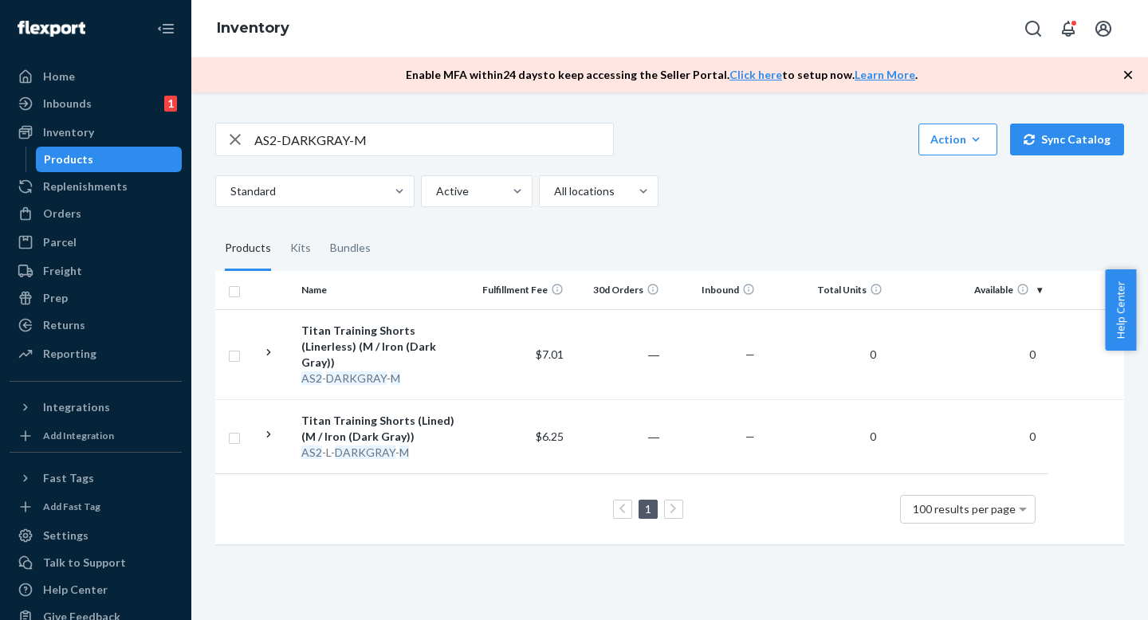
click at [708, 237] on fieldset "Products Kits Bundles" at bounding box center [669, 248] width 909 height 45
click at [522, 141] on input "AS2-DARKGRAY-M" at bounding box center [433, 140] width 359 height 32
click at [735, 206] on div "Standard Active All locations" at bounding box center [663, 191] width 897 height 32
click at [735, 215] on div "AS2-DARKGRAY-M Action Create product Create kit or bundle Bulk create products …" at bounding box center [669, 332] width 933 height 457
click at [451, 138] on input "AS2-DARKGRAY-M" at bounding box center [433, 140] width 359 height 32
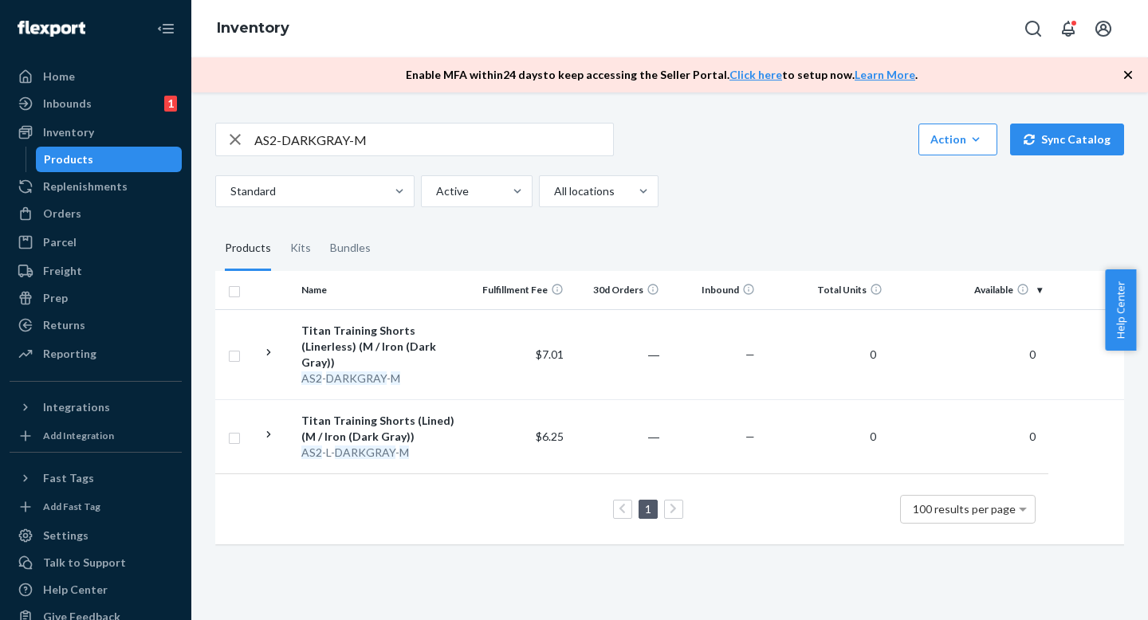
click at [542, 140] on input "AS2-DARKGRAY-M" at bounding box center [433, 140] width 359 height 32
click at [849, 224] on div "AS2-DARKGRAY-M Action Create product Create kit or bundle Bulk create products …" at bounding box center [669, 332] width 933 height 457
click at [849, 201] on div "Standard Active All locations" at bounding box center [663, 191] width 897 height 32
click at [849, 203] on div "Standard Active All locations" at bounding box center [663, 191] width 897 height 32
click at [837, 215] on div "AS2-DARKGRAY-M Action Create product Create kit or bundle Bulk create products …" at bounding box center [669, 332] width 933 height 457
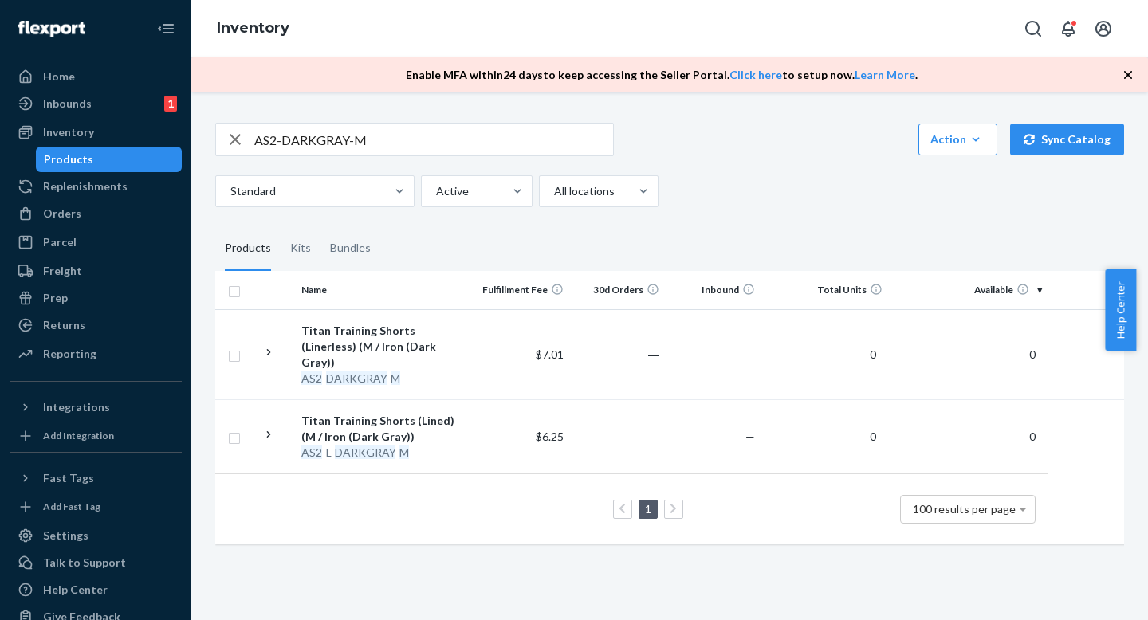
click at [457, 133] on input "AS2-DARKGRAY-M" at bounding box center [433, 140] width 359 height 32
paste input "R-UBBLF-BLACK-XL"
type input "R-UBBLF-BLACK-XL"
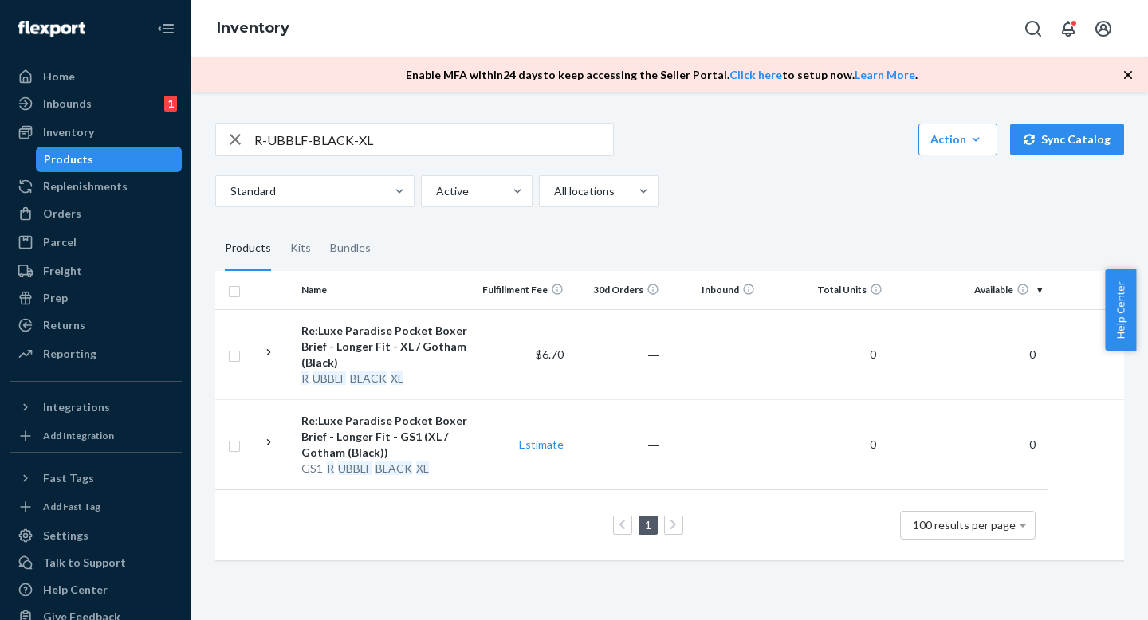
click at [825, 188] on div "Standard Active All locations" at bounding box center [663, 191] width 897 height 32
click at [858, 215] on div "R-UBBLF-BLACK-XL Action Create product Create kit or bundle Bulk create product…" at bounding box center [669, 340] width 933 height 473
click at [859, 212] on div "R-UBBLF-BLACK-XL Action Create product Create kit or bundle Bulk create product…" at bounding box center [669, 340] width 933 height 473
click at [873, 187] on div "Standard Active All locations" at bounding box center [663, 191] width 897 height 32
click at [883, 222] on div "R-UBBLF-BLACK-XL Action Create product Create kit or bundle Bulk create product…" at bounding box center [669, 340] width 933 height 473
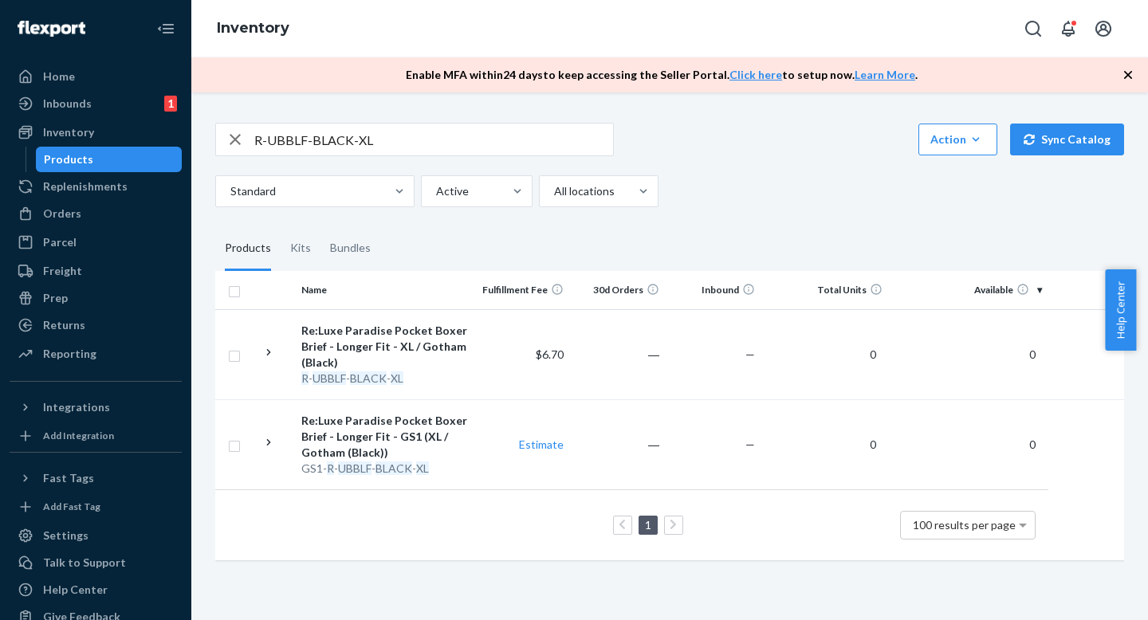
drag, startPoint x: 924, startPoint y: 214, endPoint x: 924, endPoint y: 233, distance: 19.1
click at [924, 223] on div "R-UBBLF-BLACK-XL Action Create product Create kit or bundle Bulk create product…" at bounding box center [669, 340] width 933 height 473
click at [911, 246] on fieldset "Products Kits Bundles" at bounding box center [669, 248] width 909 height 45
click at [914, 233] on fieldset "Products Kits Bundles" at bounding box center [669, 248] width 909 height 45
click at [491, 129] on input "R-UBBLF-BLACK-XL" at bounding box center [433, 140] width 359 height 32
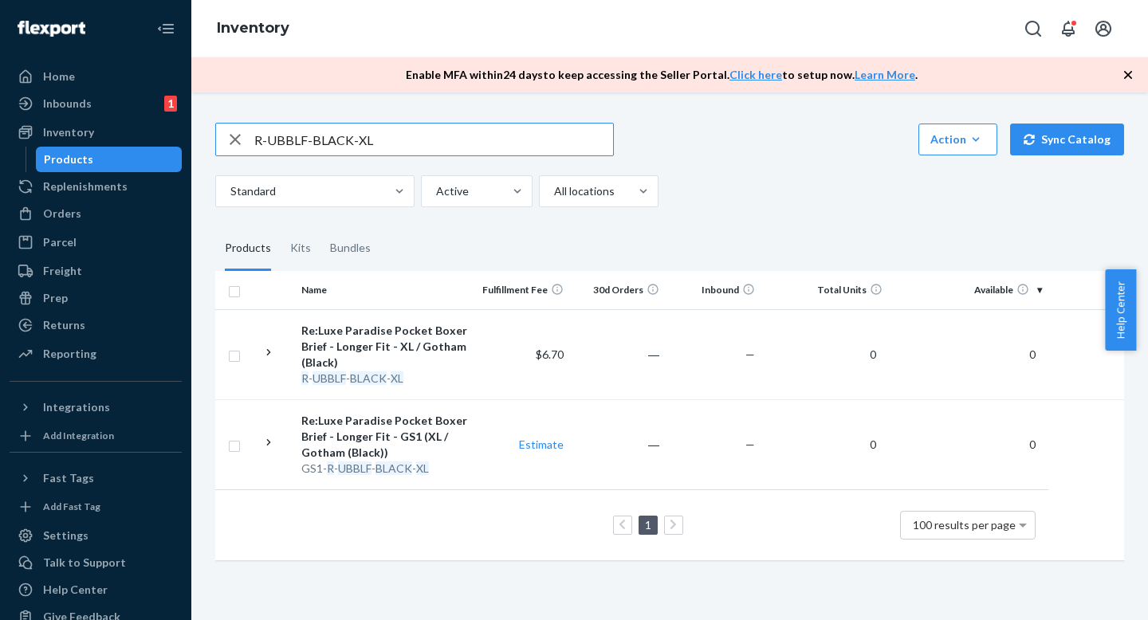
click at [740, 221] on div "R-UBBLF-BLACK-XL Action Create product Create kit or bundle Bulk create product…" at bounding box center [669, 340] width 933 height 473
click at [750, 242] on fieldset "Products Kits Bundles" at bounding box center [669, 248] width 909 height 45
click at [502, 139] on input "R-UBBLF-BLACK-XL" at bounding box center [433, 140] width 359 height 32
drag, startPoint x: 769, startPoint y: 244, endPoint x: 493, endPoint y: 137, distance: 295.9
click at [769, 244] on fieldset "Products Kits Bundles" at bounding box center [669, 248] width 909 height 45
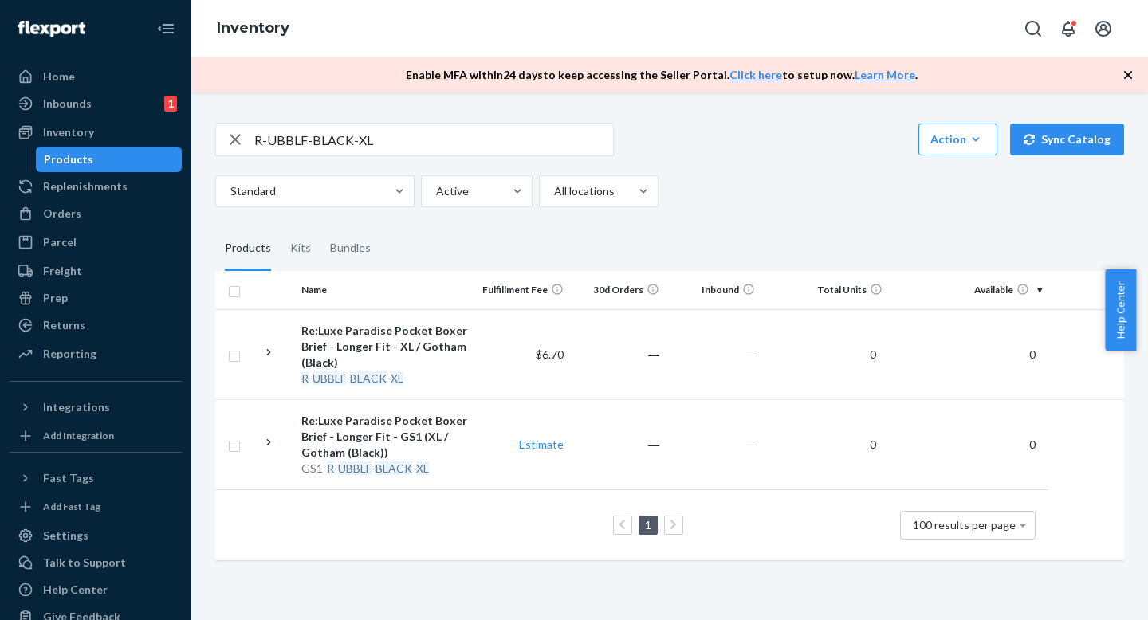
click at [477, 139] on input "R-UBBLF-BLACK-XL" at bounding box center [433, 140] width 359 height 32
click at [332, 140] on input "R-UBBLF-BLACK-XL" at bounding box center [433, 140] width 359 height 32
click at [412, 152] on input "R-UBBLF-BLACK-XL" at bounding box center [433, 140] width 359 height 32
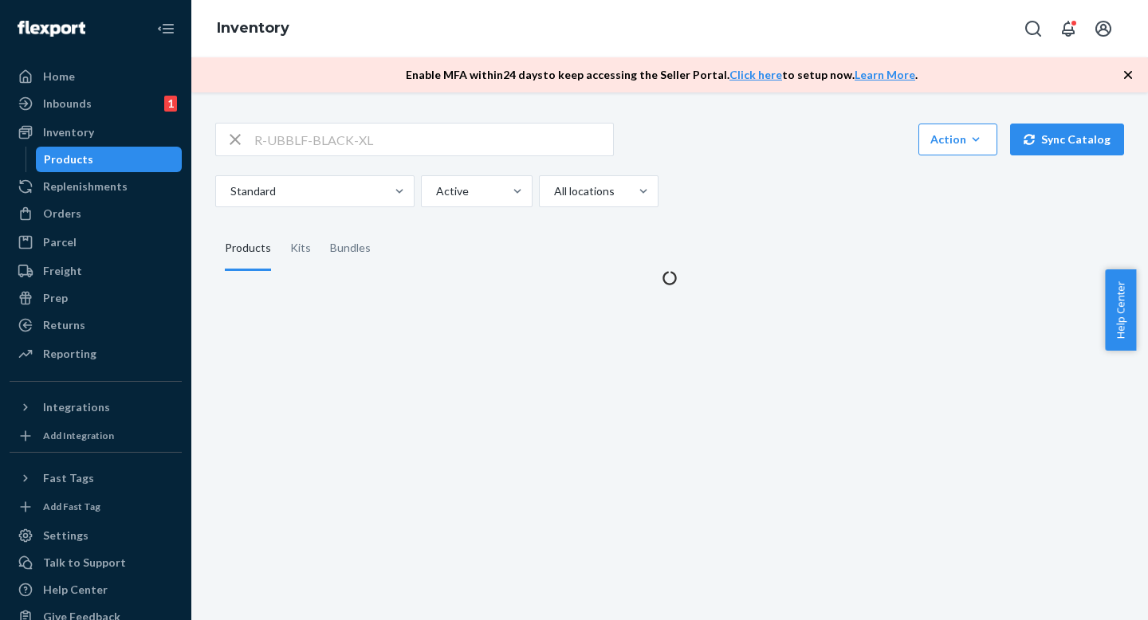
click at [737, 195] on div "Standard Active All locations" at bounding box center [663, 191] width 897 height 32
click at [737, 170] on div "R-UBBLF-BLACK-XL Action Create product Create kit or bundle Bulk create product…" at bounding box center [669, 165] width 909 height 85
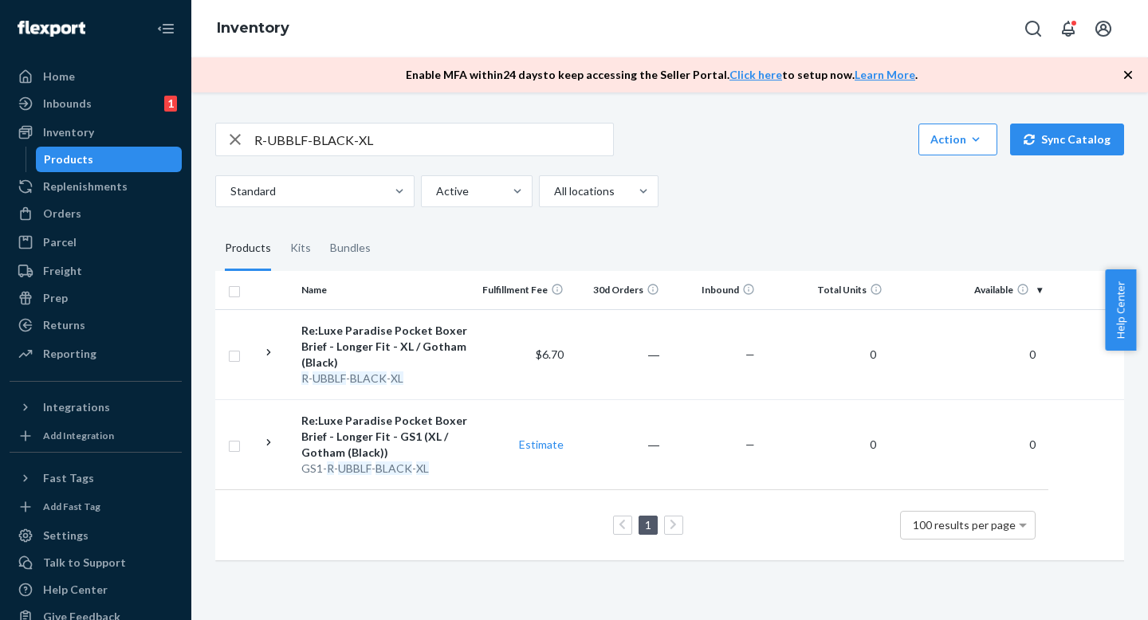
drag, startPoint x: 745, startPoint y: 201, endPoint x: 742, endPoint y: 182, distance: 19.3
click at [745, 201] on div "Standard Active All locations" at bounding box center [663, 191] width 897 height 32
click at [742, 181] on div "Standard Active All locations" at bounding box center [663, 191] width 897 height 32
click at [742, 191] on div "Standard Active All locations" at bounding box center [663, 191] width 897 height 32
click at [553, 146] on input "R-UBBLF-BLACK-XL" at bounding box center [433, 140] width 359 height 32
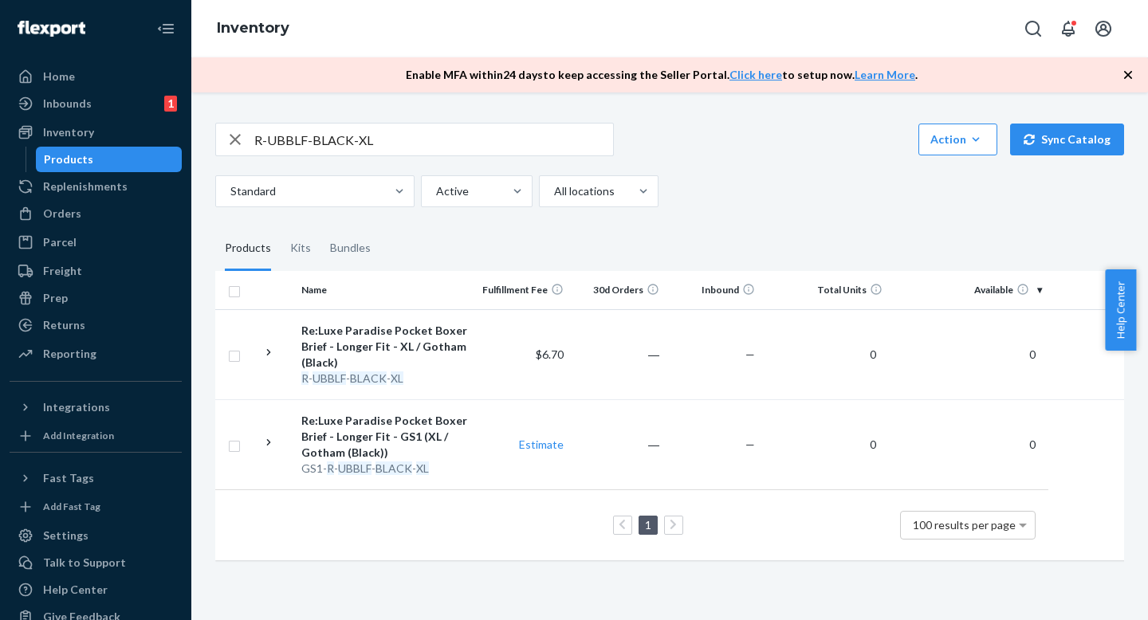
drag, startPoint x: 798, startPoint y: 196, endPoint x: 798, endPoint y: 211, distance: 15.2
click at [798, 196] on div "Standard Active All locations" at bounding box center [663, 191] width 897 height 32
click at [797, 211] on div "R-UBBLF-BLACK-XL Action Create product Create kit or bundle Bulk create product…" at bounding box center [669, 340] width 933 height 473
click at [779, 241] on fieldset "Products Kits Bundles" at bounding box center [669, 248] width 909 height 45
click at [779, 209] on div "R-UBBLF-BLACK-XL Action Create product Create kit or bundle Bulk create product…" at bounding box center [669, 340] width 933 height 473
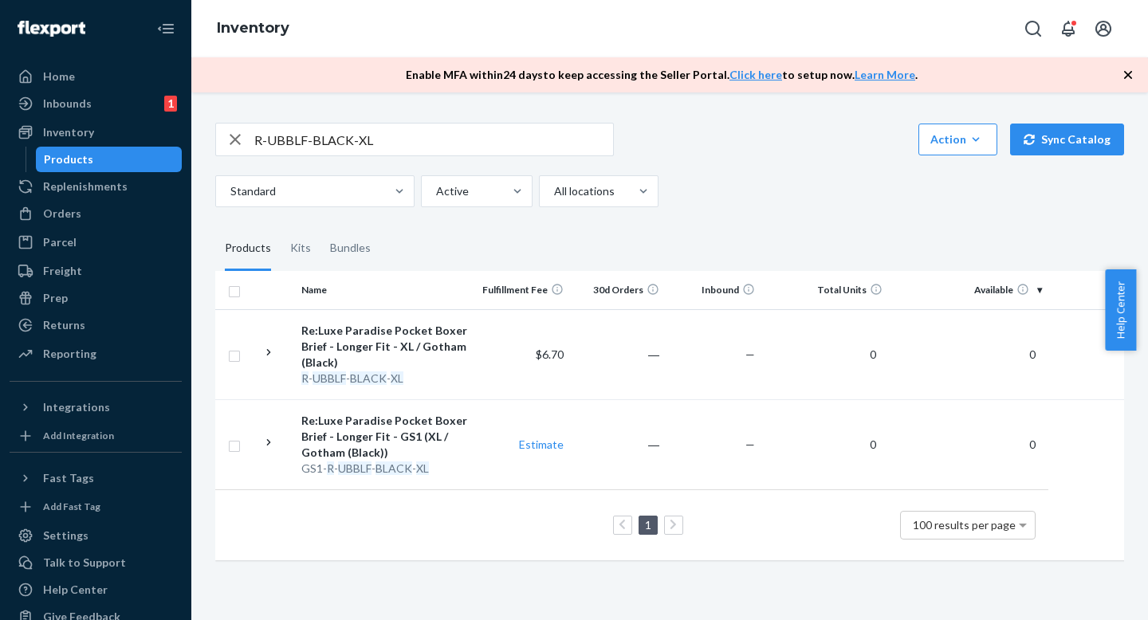
click at [780, 211] on div "R-UBBLF-BLACK-XL Action Create product Create kit or bundle Bulk create product…" at bounding box center [669, 340] width 933 height 473
click at [786, 199] on div "Standard Active All locations" at bounding box center [663, 191] width 897 height 32
click at [892, 208] on div "R-UBBLF-BLACK-XL Action Create product Create kit or bundle Bulk create product…" at bounding box center [669, 340] width 933 height 473
click at [853, 211] on div "R-UBBLF-BLACK-XL Action Create product Create kit or bundle Bulk create product…" at bounding box center [669, 340] width 933 height 473
click at [814, 211] on div "R-UBBLF-BLACK-XL Action Create product Create kit or bundle Bulk create product…" at bounding box center [669, 340] width 933 height 473
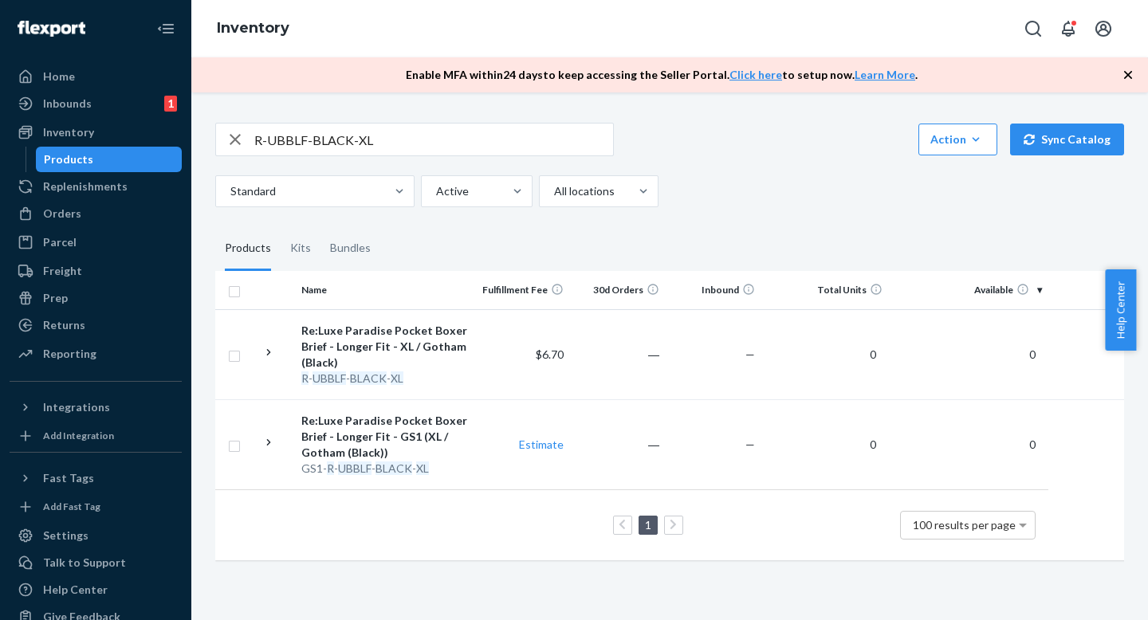
click at [808, 182] on div "Standard Active All locations" at bounding box center [663, 191] width 897 height 32
click at [822, 206] on div "Standard Active All locations" at bounding box center [663, 191] width 897 height 32
click at [471, 131] on input "R-UBBLF-BLACK-XL" at bounding box center [433, 140] width 359 height 32
click at [722, 210] on div "R-UBBLF-BLACK-XL Action Create product Create kit or bundle Bulk create product…" at bounding box center [669, 340] width 933 height 473
click at [723, 202] on div "Standard Active All locations" at bounding box center [663, 191] width 897 height 32
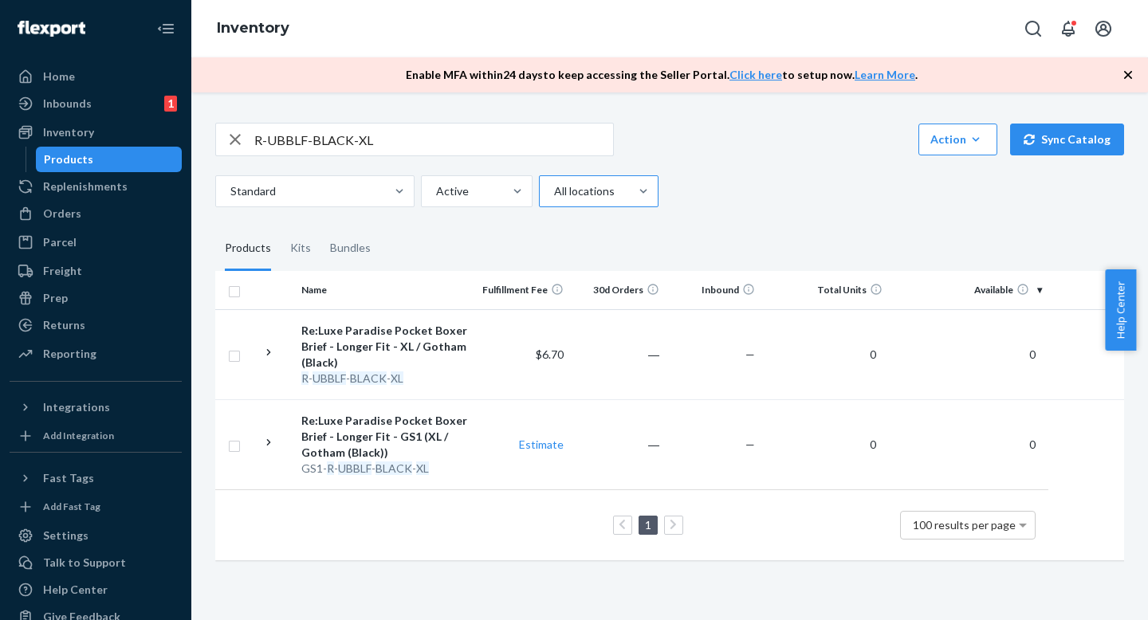
click at [727, 212] on div "R-UBBLF-BLACK-XL Action Create product Create kit or bundle Bulk create product…" at bounding box center [669, 340] width 933 height 473
click at [453, 125] on input "R-UBBLF-BLACK-XL" at bounding box center [433, 140] width 359 height 32
click at [723, 135] on div "R-UBBLF-BLACK-XL Action Create product Create kit or bundle Bulk create product…" at bounding box center [669, 139] width 909 height 33
click at [750, 193] on div "Standard Active All locations" at bounding box center [663, 191] width 897 height 32
click at [569, 145] on input "R-UBBLF-BLACK-XL" at bounding box center [433, 140] width 359 height 32
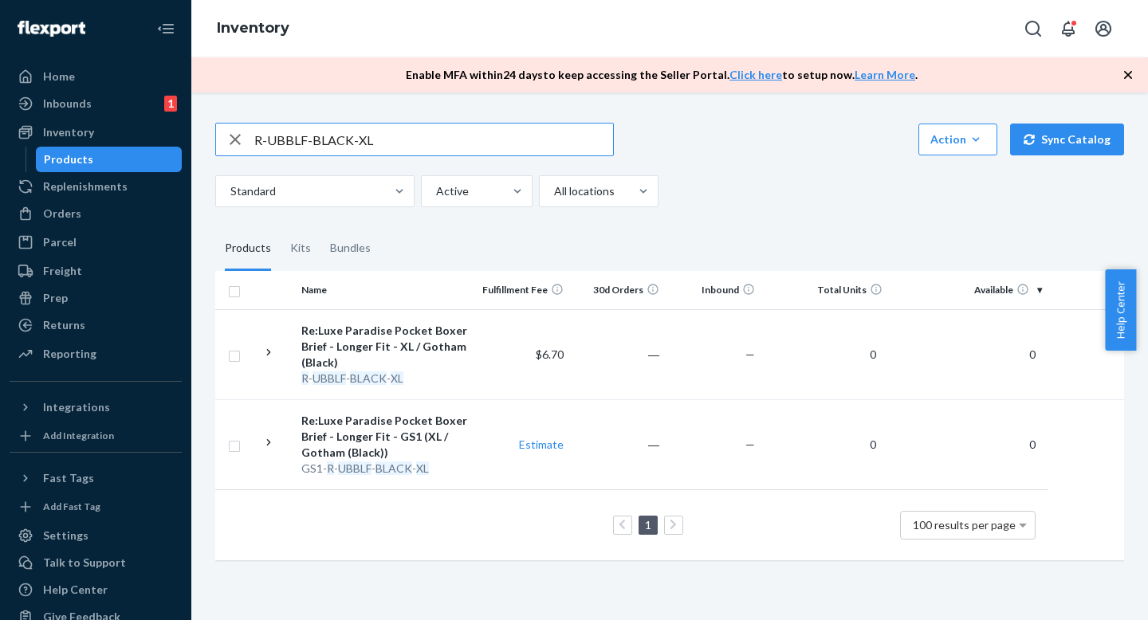
click at [748, 203] on div "Standard Active All locations" at bounding box center [663, 191] width 897 height 32
drag, startPoint x: 749, startPoint y: 189, endPoint x: 733, endPoint y: 178, distance: 19.5
click at [749, 187] on div "Standard Active All locations" at bounding box center [663, 191] width 897 height 32
click at [542, 144] on input "R-UBBLF-BLACK-XL" at bounding box center [433, 140] width 359 height 32
drag, startPoint x: 727, startPoint y: 201, endPoint x: 715, endPoint y: 154, distance: 48.4
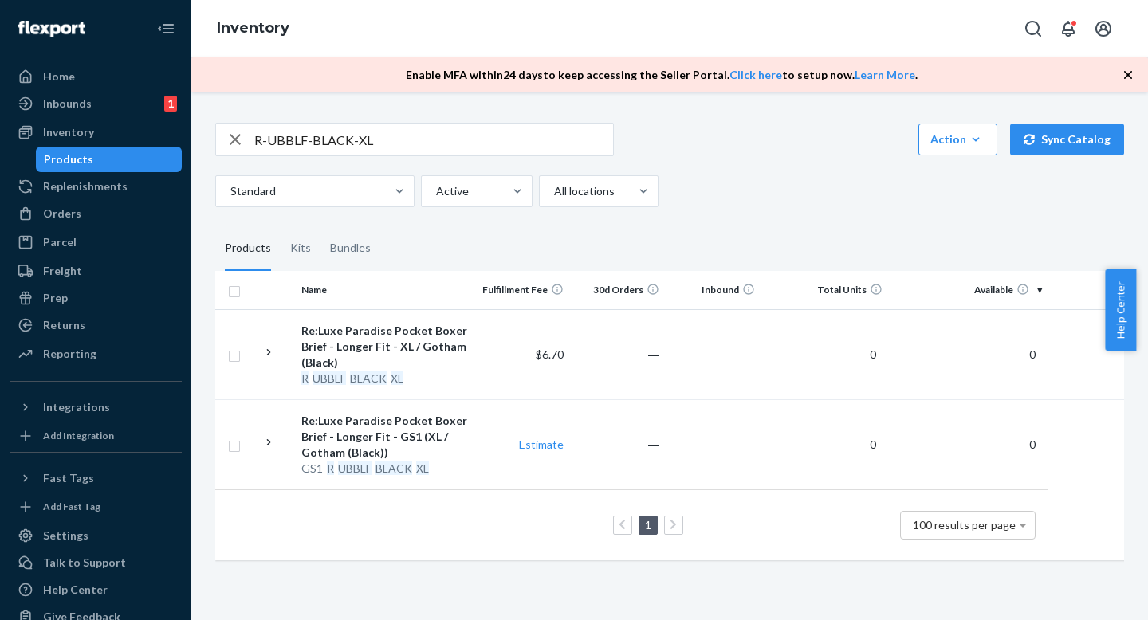
click at [726, 196] on div "Standard Active All locations" at bounding box center [663, 191] width 897 height 32
click at [715, 154] on div "R-UBBLF-BLACK-XL Action Create product Create kit or bundle Bulk create product…" at bounding box center [669, 139] width 909 height 33
click at [569, 139] on input "R-UBBLF-BLACK-XL" at bounding box center [433, 140] width 359 height 32
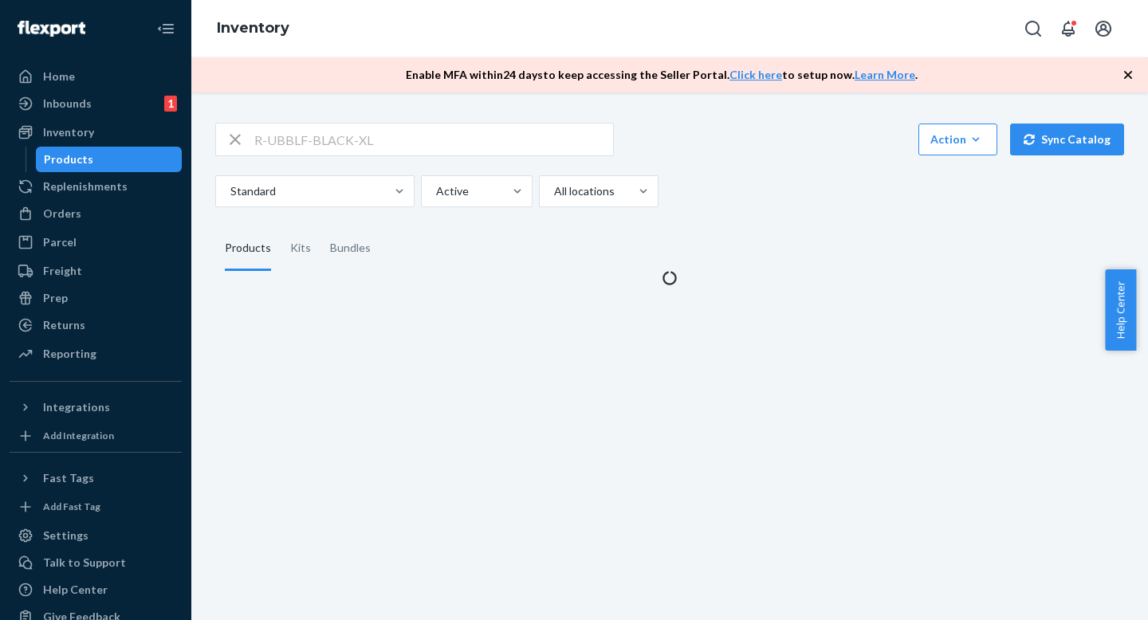
drag, startPoint x: 753, startPoint y: 211, endPoint x: 741, endPoint y: 173, distance: 40.1
click at [752, 211] on div "R-UBBLF-BLACK-XL Action Create product Create kit or bundle Bulk create product…" at bounding box center [669, 195] width 933 height 183
click at [741, 173] on div "R-UBBLF-BLACK-XL Action Create product Create kit or bundle Bulk create product…" at bounding box center [669, 165] width 909 height 85
click at [747, 187] on div "Standard Active All locations" at bounding box center [663, 191] width 897 height 32
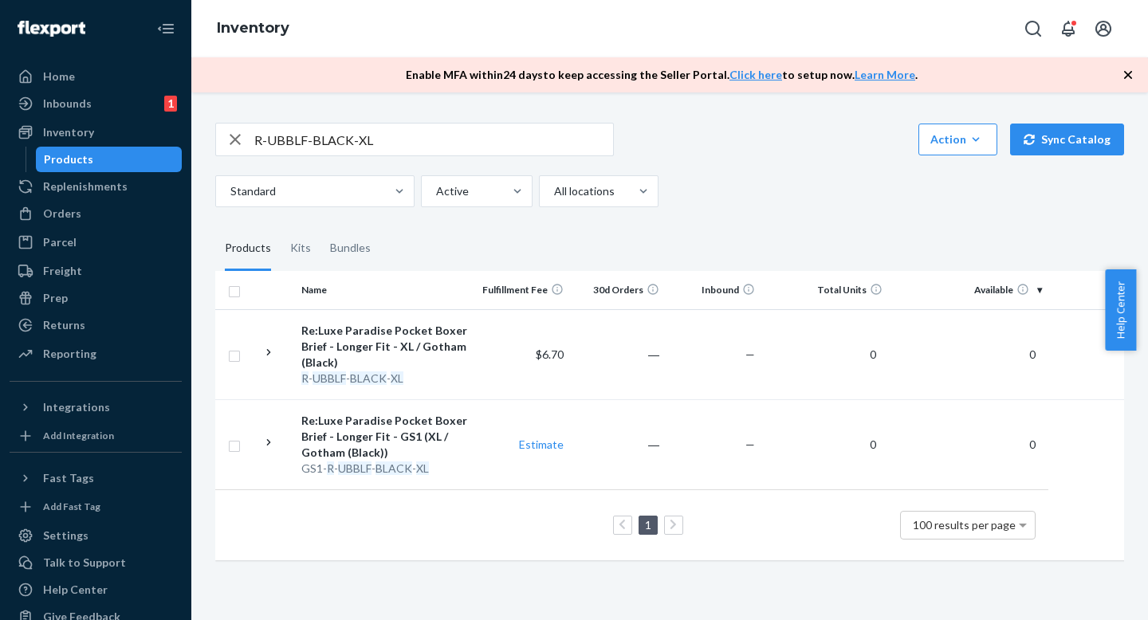
click at [746, 217] on div "R-UBBLF-BLACK-XL Action Create product Create kit or bundle Bulk create product…" at bounding box center [669, 340] width 933 height 473
click at [746, 200] on div "Standard Active All locations" at bounding box center [663, 191] width 897 height 32
click at [791, 211] on div "R-UBBLF-BLACK-XL Action Create product Create kit or bundle Bulk create product…" at bounding box center [669, 340] width 933 height 473
drag, startPoint x: 791, startPoint y: 211, endPoint x: 790, endPoint y: 232, distance: 21.6
click at [791, 211] on div "R-UBBLF-BLACK-XL Action Create product Create kit or bundle Bulk create product…" at bounding box center [669, 340] width 933 height 473
